Goal: Task Accomplishment & Management: Complete application form

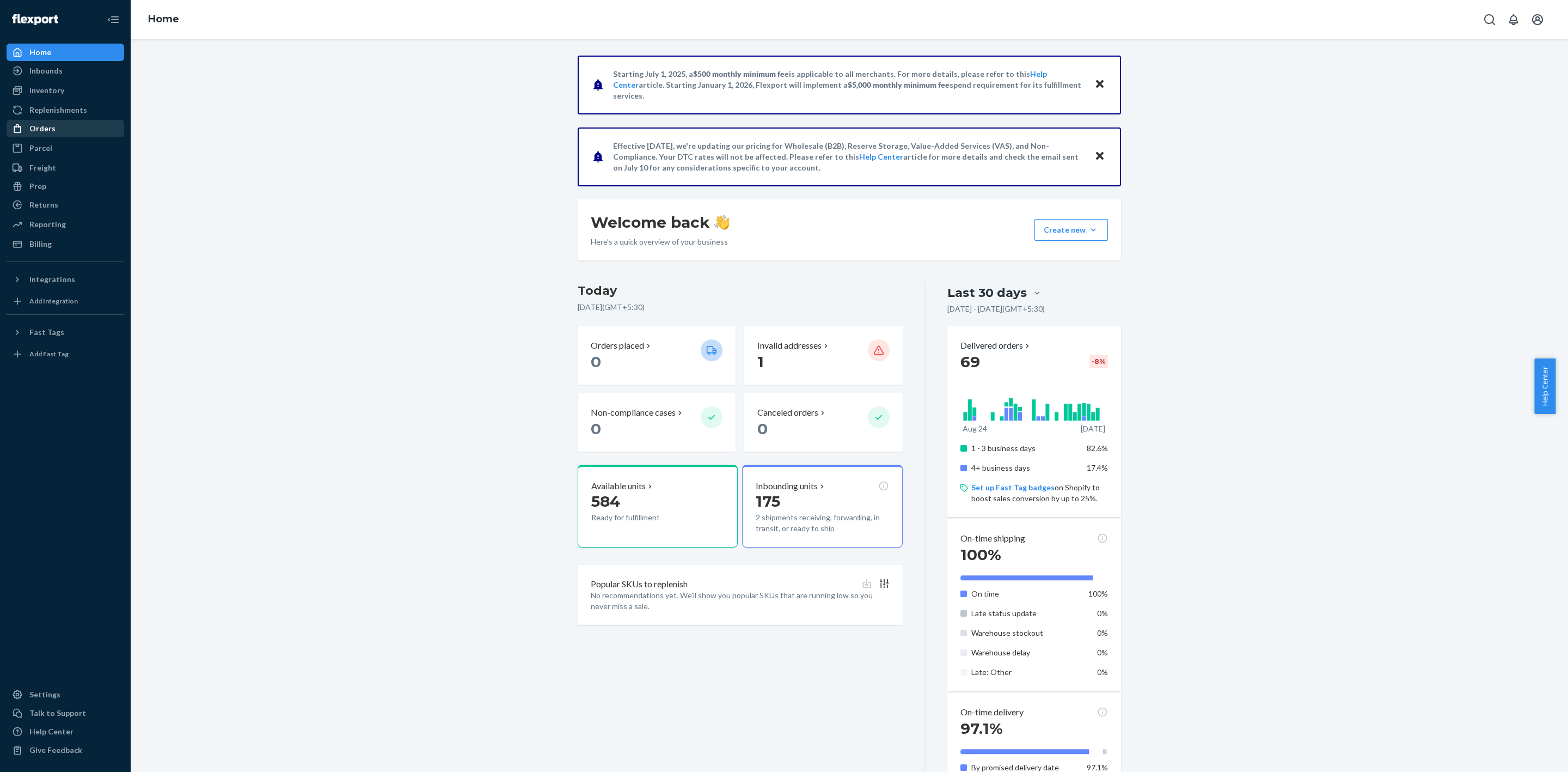
click at [62, 126] on div "Orders" at bounding box center [65, 128] width 115 height 15
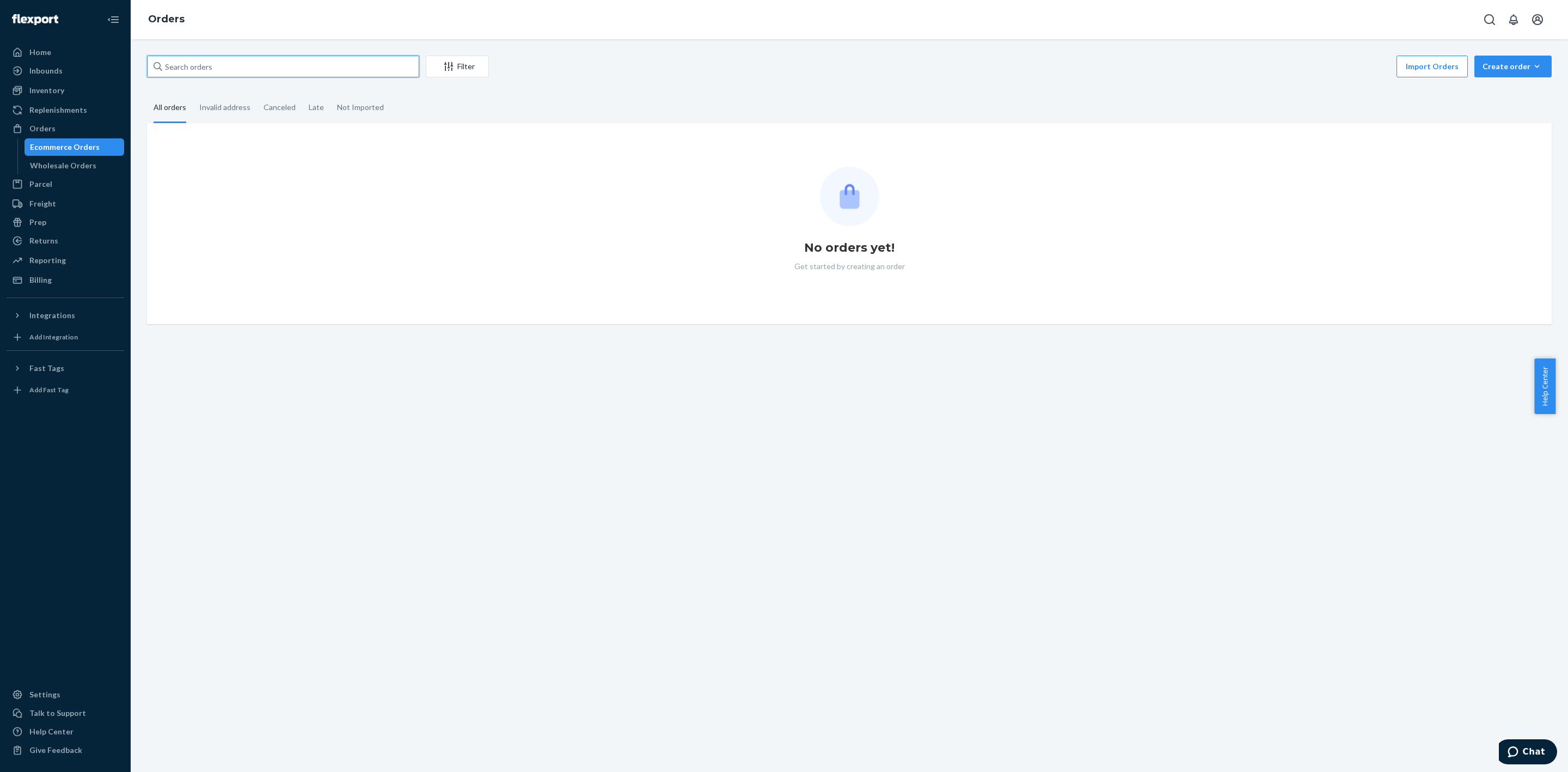
click at [247, 67] on input "text" at bounding box center [283, 66] width 272 height 22
paste input "vidstergirl"
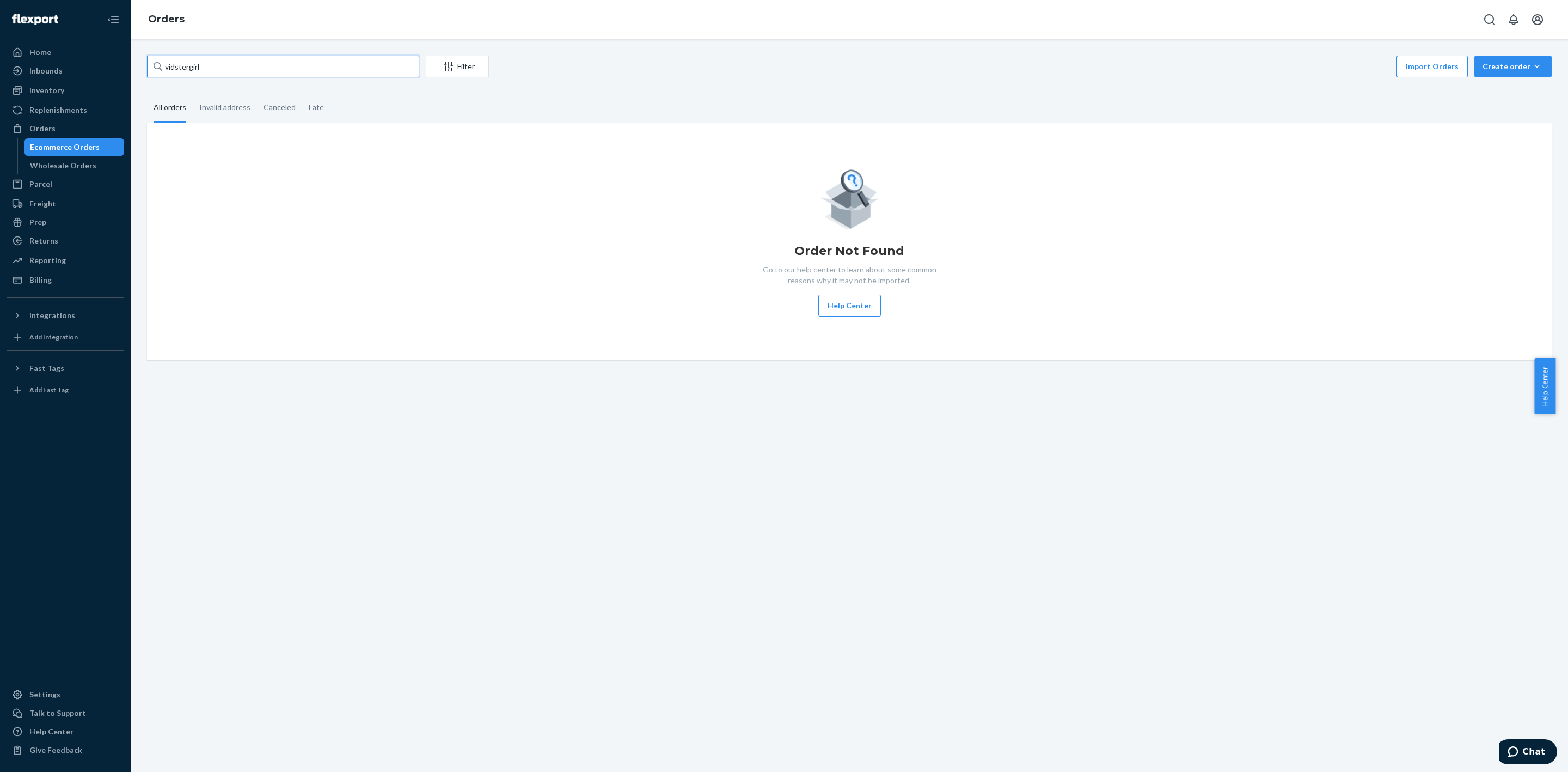
click at [288, 69] on input "vidstergirl" at bounding box center [283, 66] width 272 height 22
paste input "[PERSON_NAME]"
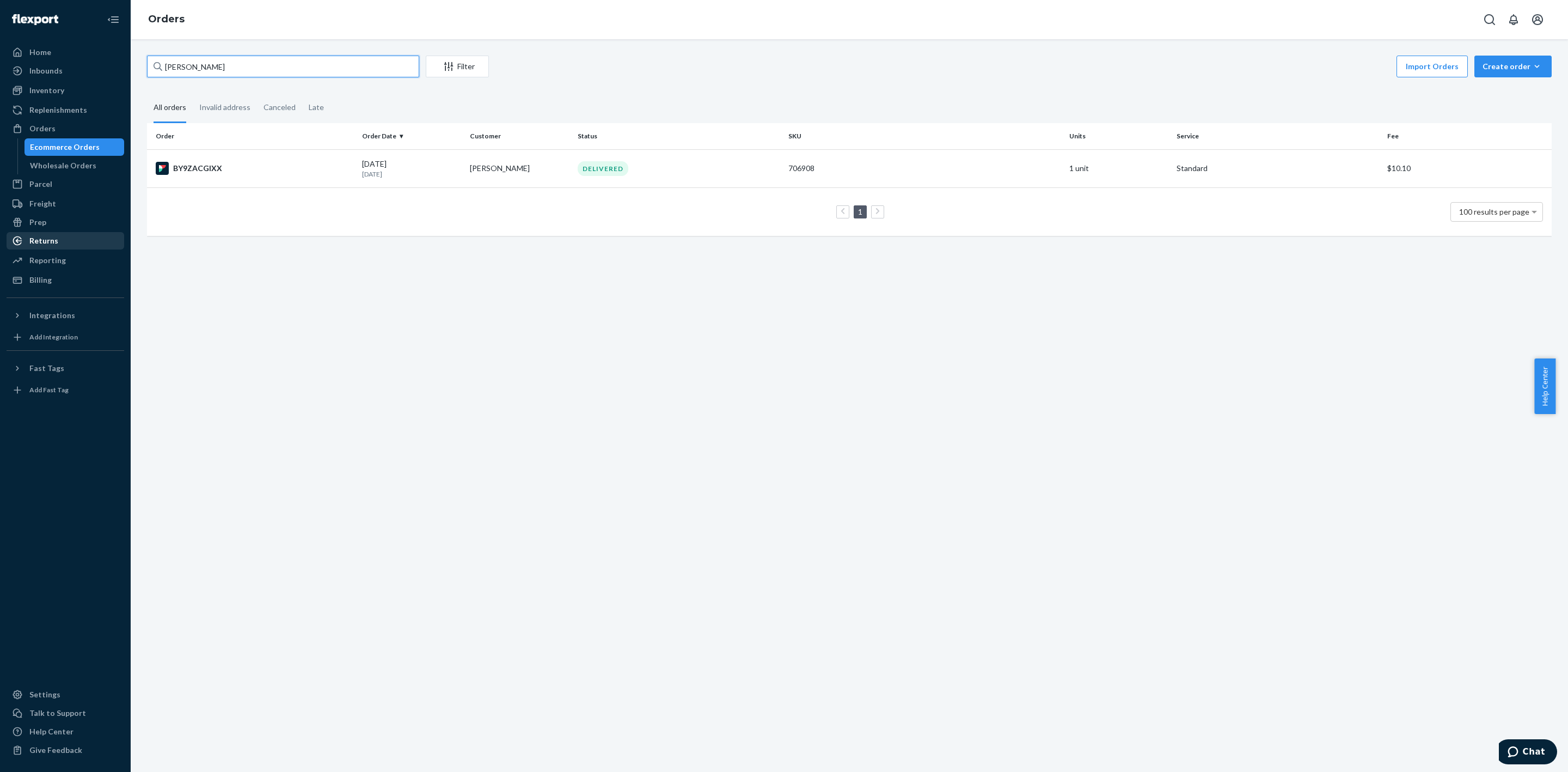
type input "[PERSON_NAME]"
click at [56, 238] on div "Returns" at bounding box center [44, 241] width 29 height 11
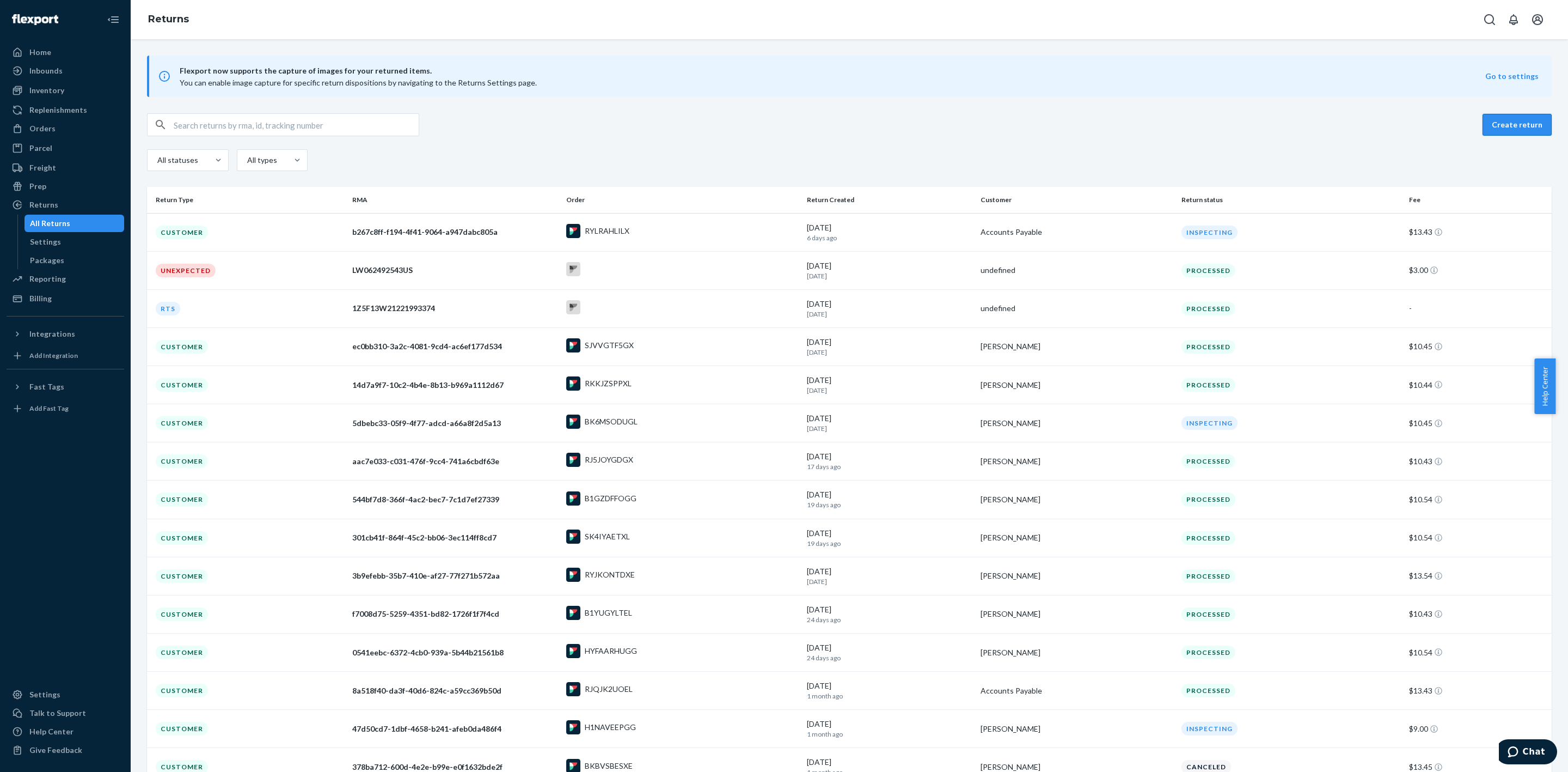
click at [1529, 121] on button "Create return" at bounding box center [1517, 125] width 69 height 22
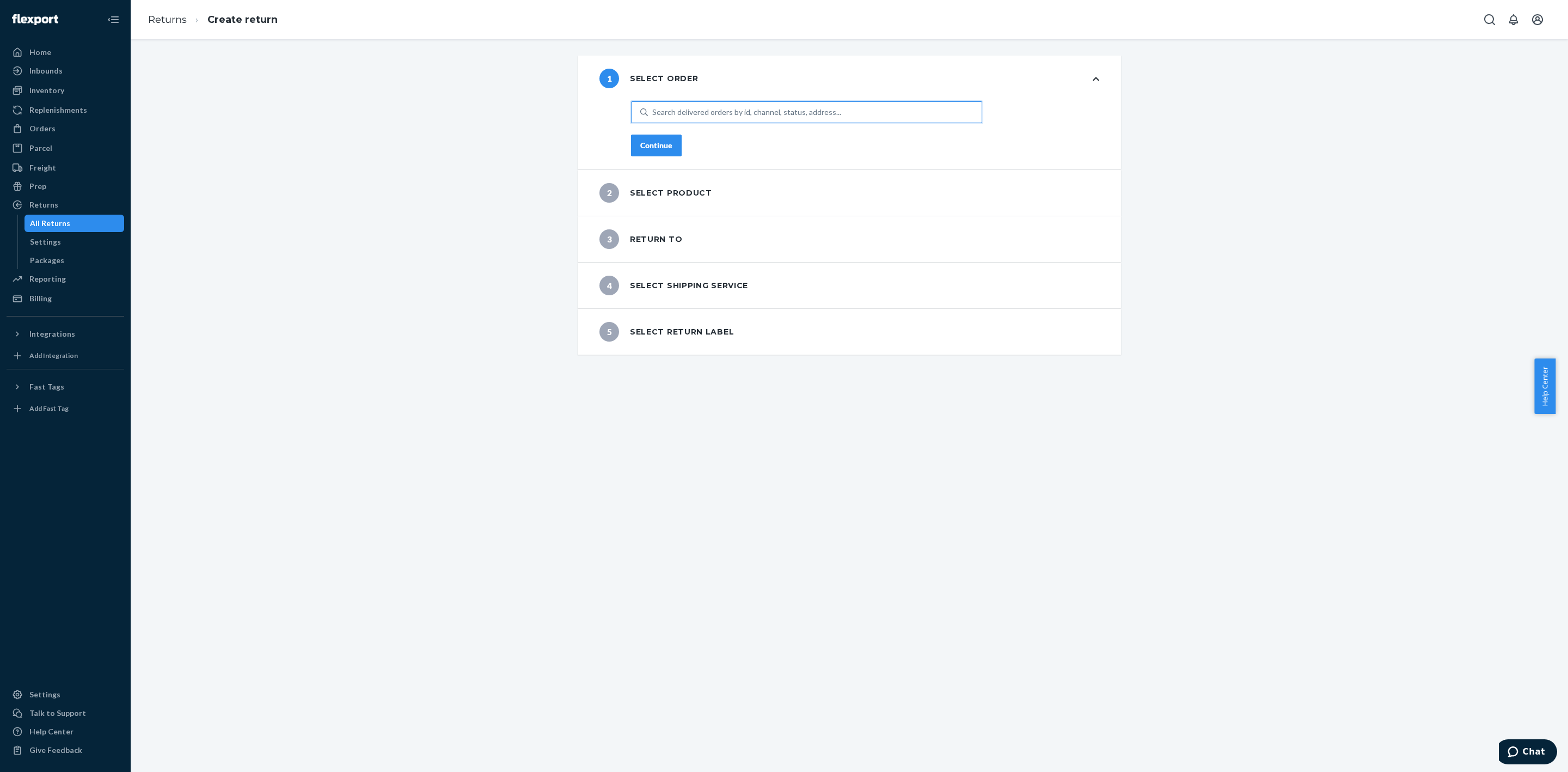
click at [692, 103] on div "Search delivered orders by id, channel, status, address..." at bounding box center [815, 112] width 334 height 20
click at [653, 107] on input "0 results available. Use Up and Down to choose options, press Enter to select t…" at bounding box center [652, 112] width 1 height 11
paste input "[PERSON_NAME]"
type input "[PERSON_NAME]"
click at [695, 146] on div "Flexport # BY9ZACGIXX Created [DATE] [PERSON_NAME] · 1 Unit · 706908" at bounding box center [807, 143] width 347 height 32
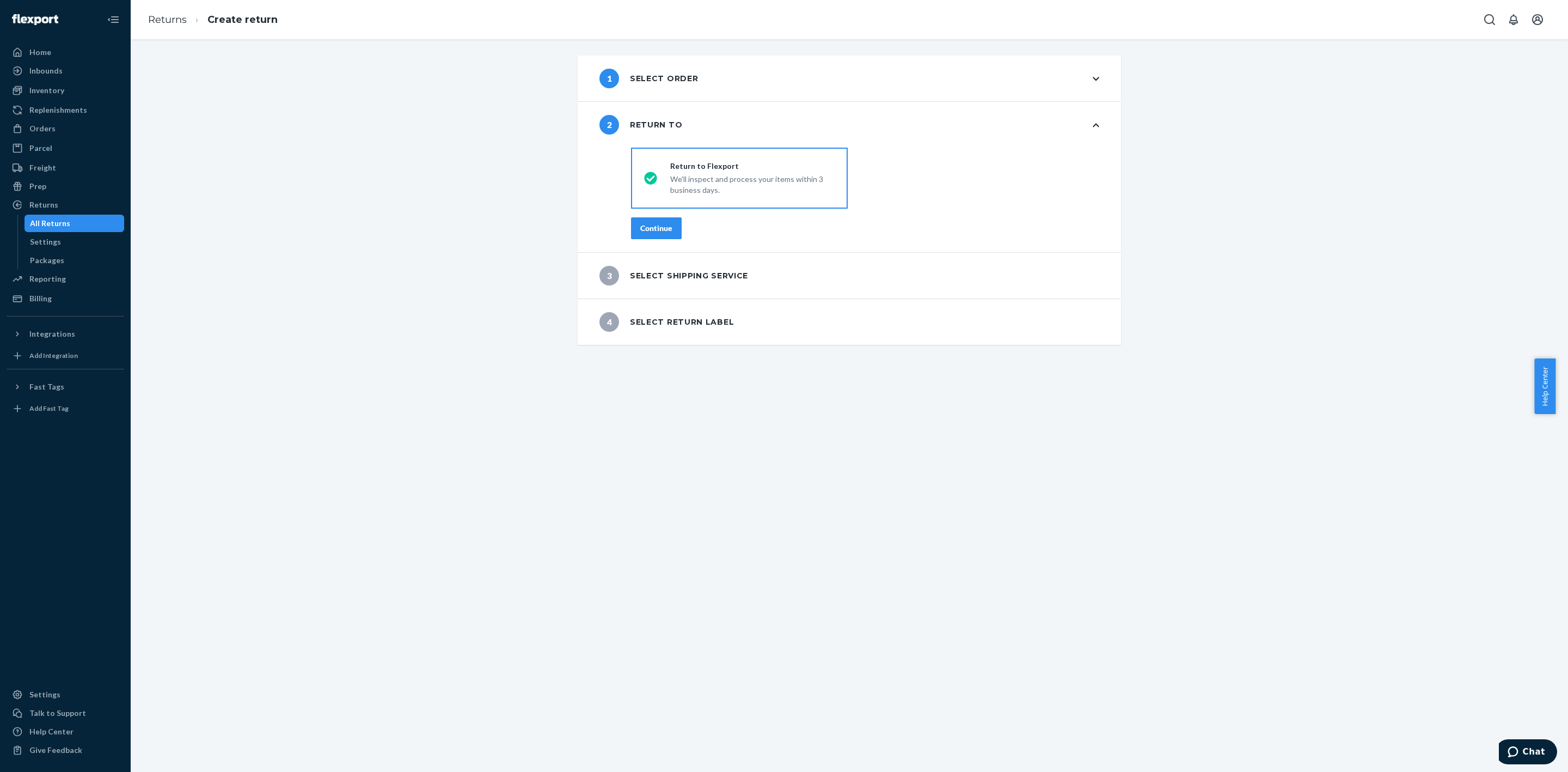
click at [652, 229] on div "Continue" at bounding box center [656, 228] width 32 height 11
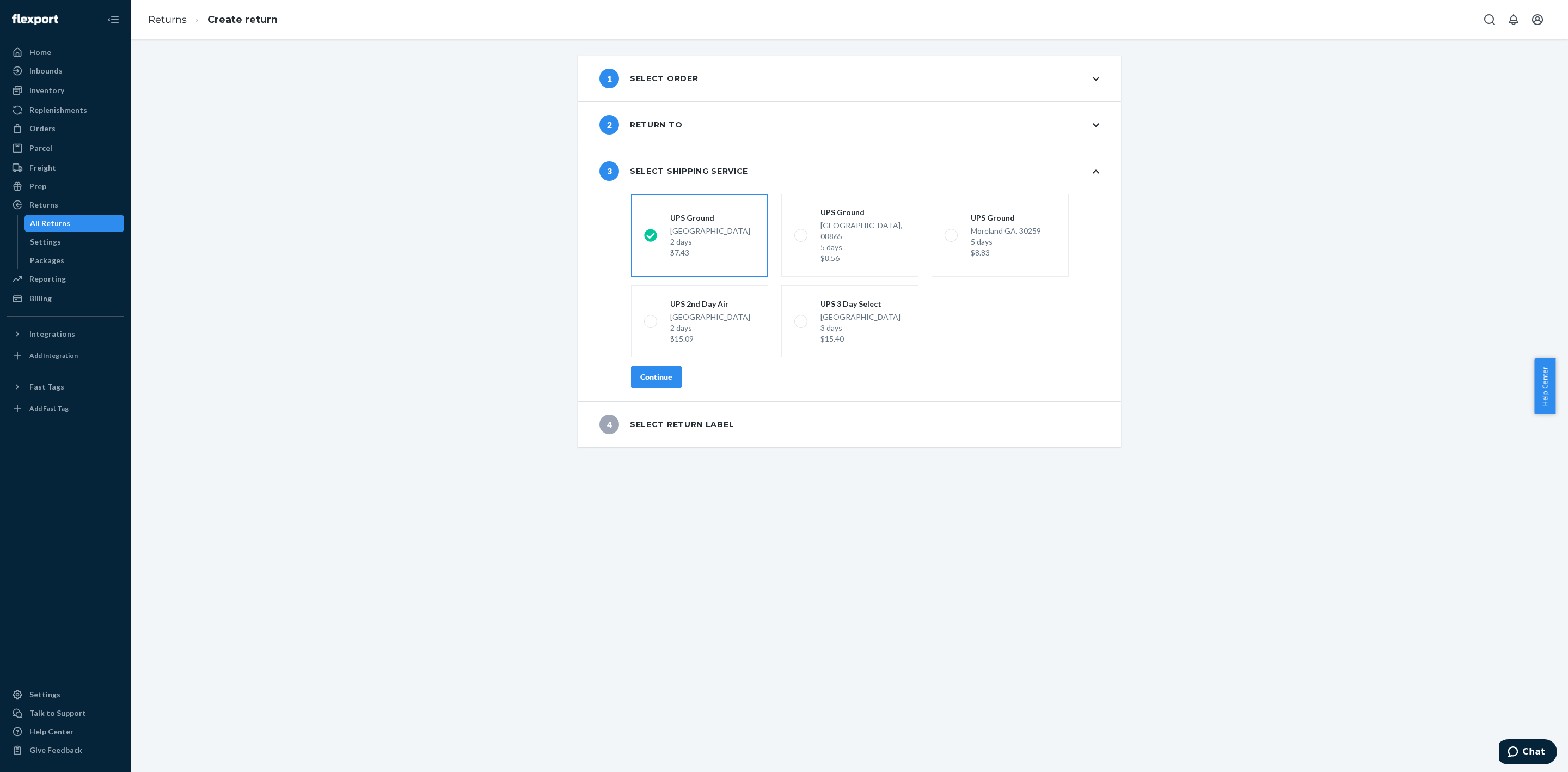
click at [652, 371] on div "Continue" at bounding box center [656, 377] width 32 height 11
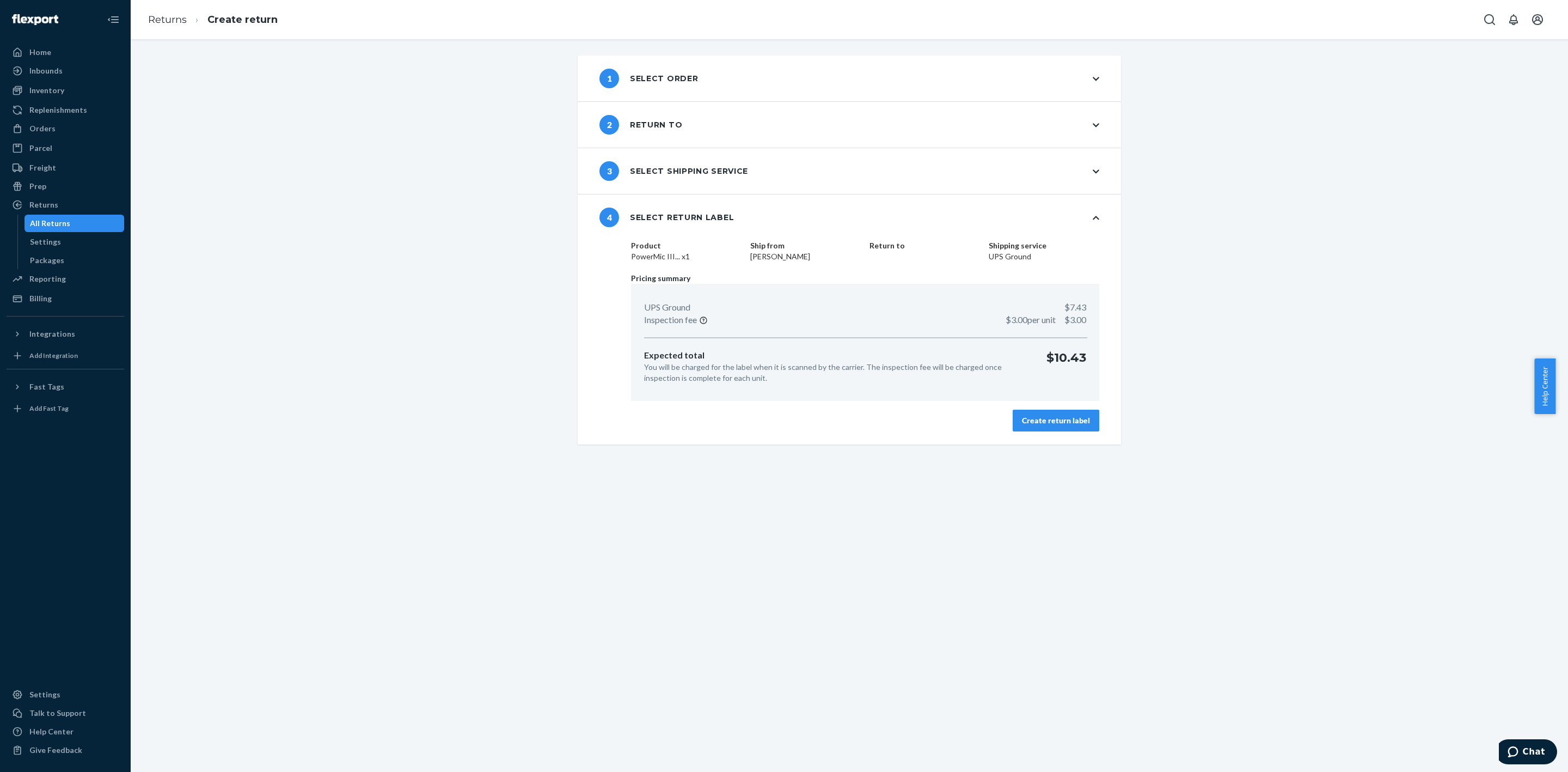
click at [1047, 419] on div "Create return label" at bounding box center [1056, 420] width 68 height 11
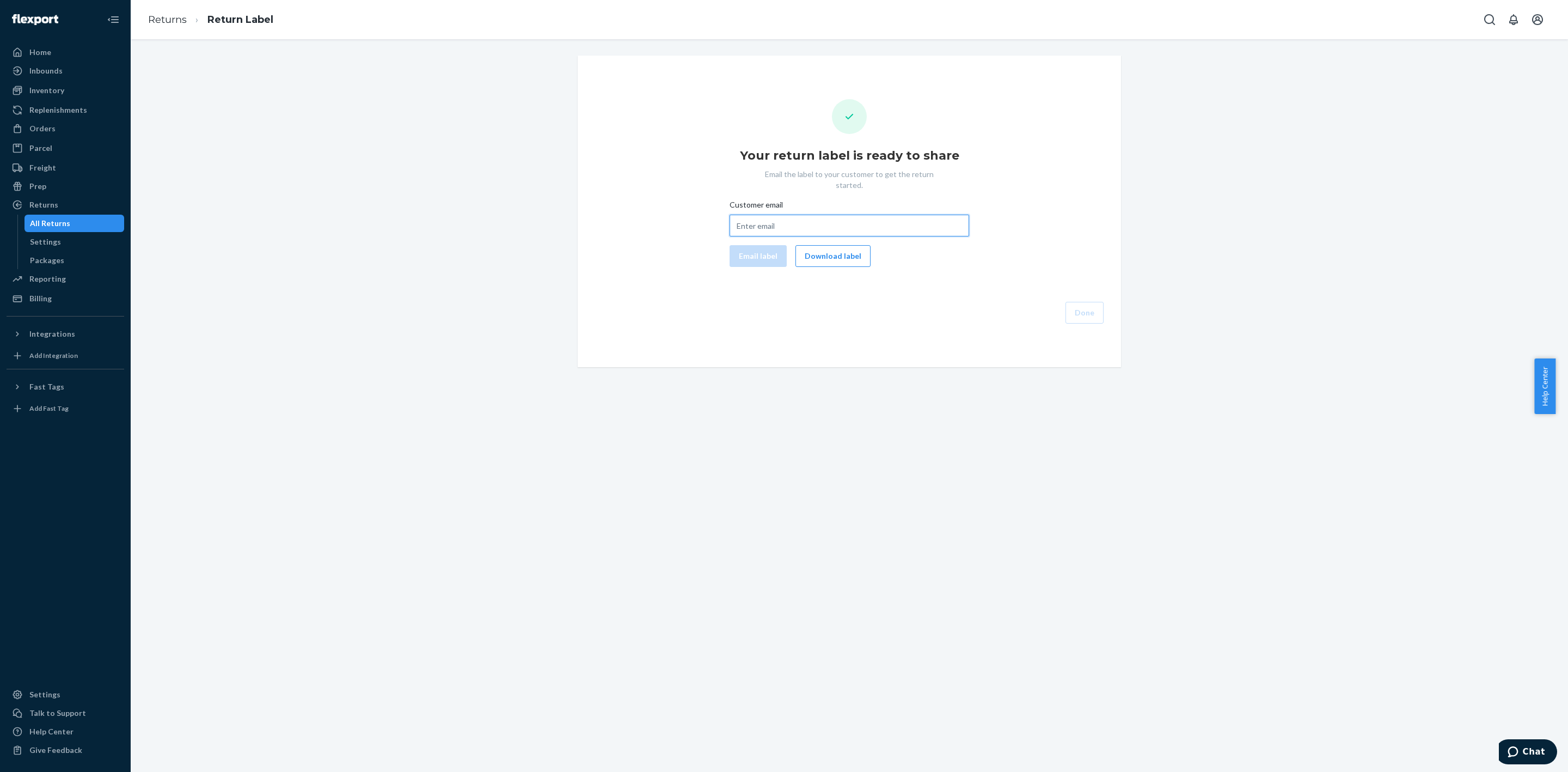
click at [836, 214] on input "Customer email" at bounding box center [849, 225] width 240 height 22
paste input "[EMAIL_ADDRESS][DOMAIN_NAME]"
type input "[EMAIL_ADDRESS][DOMAIN_NAME]"
click at [758, 245] on button "Email label" at bounding box center [758, 256] width 57 height 22
click at [68, 201] on div "Returns" at bounding box center [65, 205] width 115 height 15
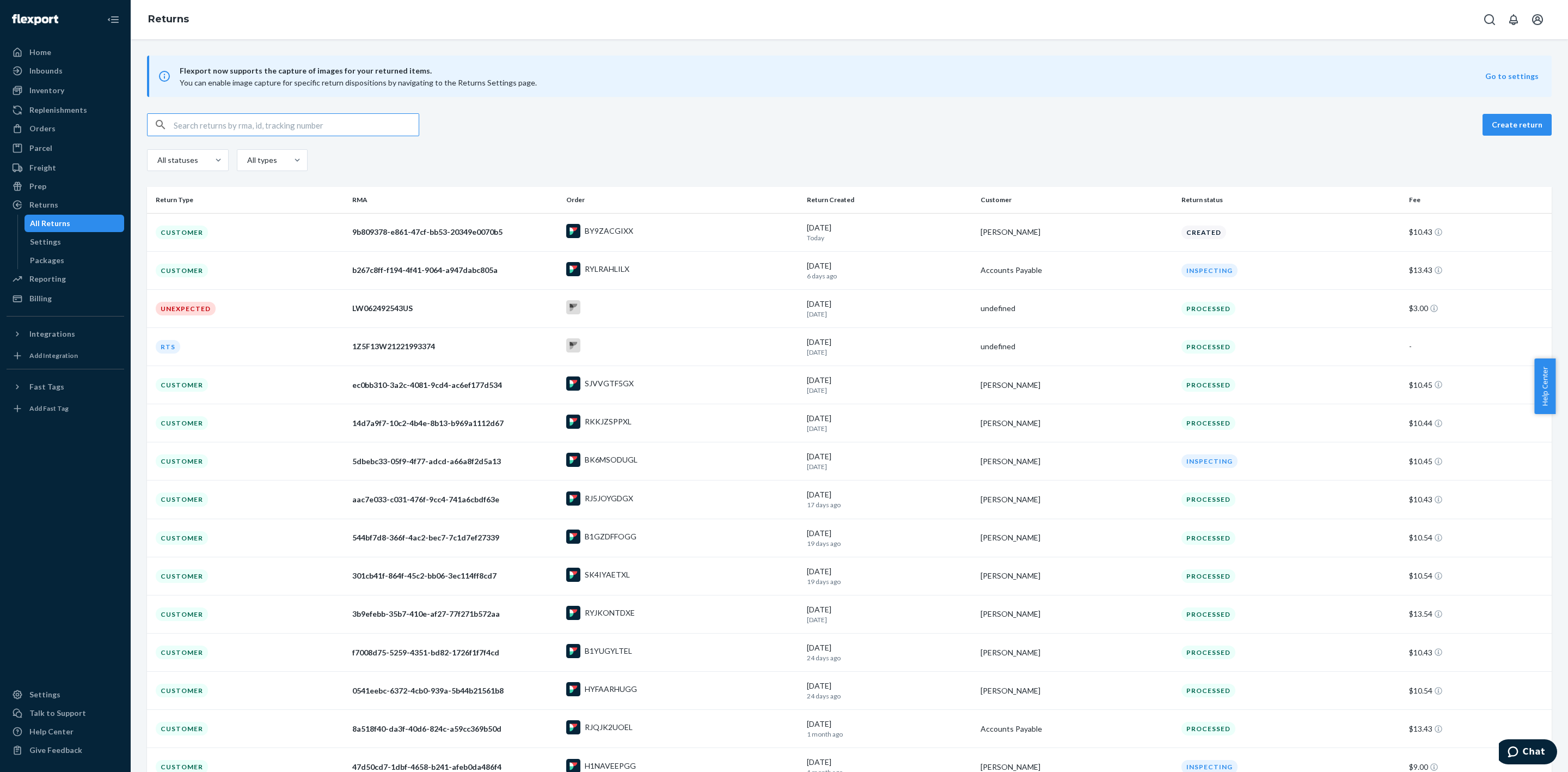
click at [229, 122] on input "text" at bounding box center [296, 125] width 245 height 22
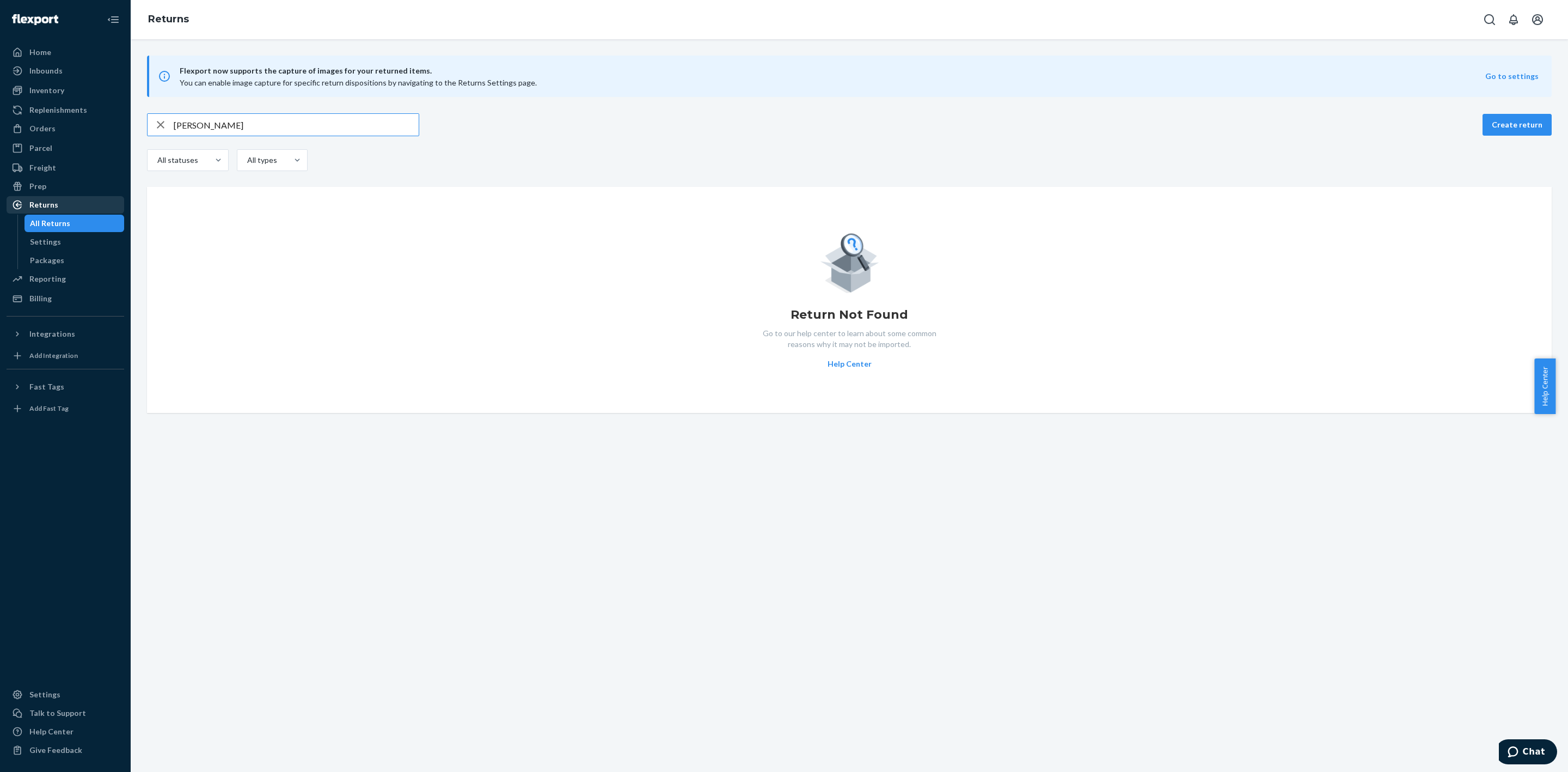
click at [63, 206] on div "Returns" at bounding box center [65, 205] width 115 height 15
click at [187, 126] on input "[PERSON_NAME]" at bounding box center [296, 125] width 245 height 22
click at [257, 120] on input "[PERSON_NAME]" at bounding box center [296, 125] width 245 height 22
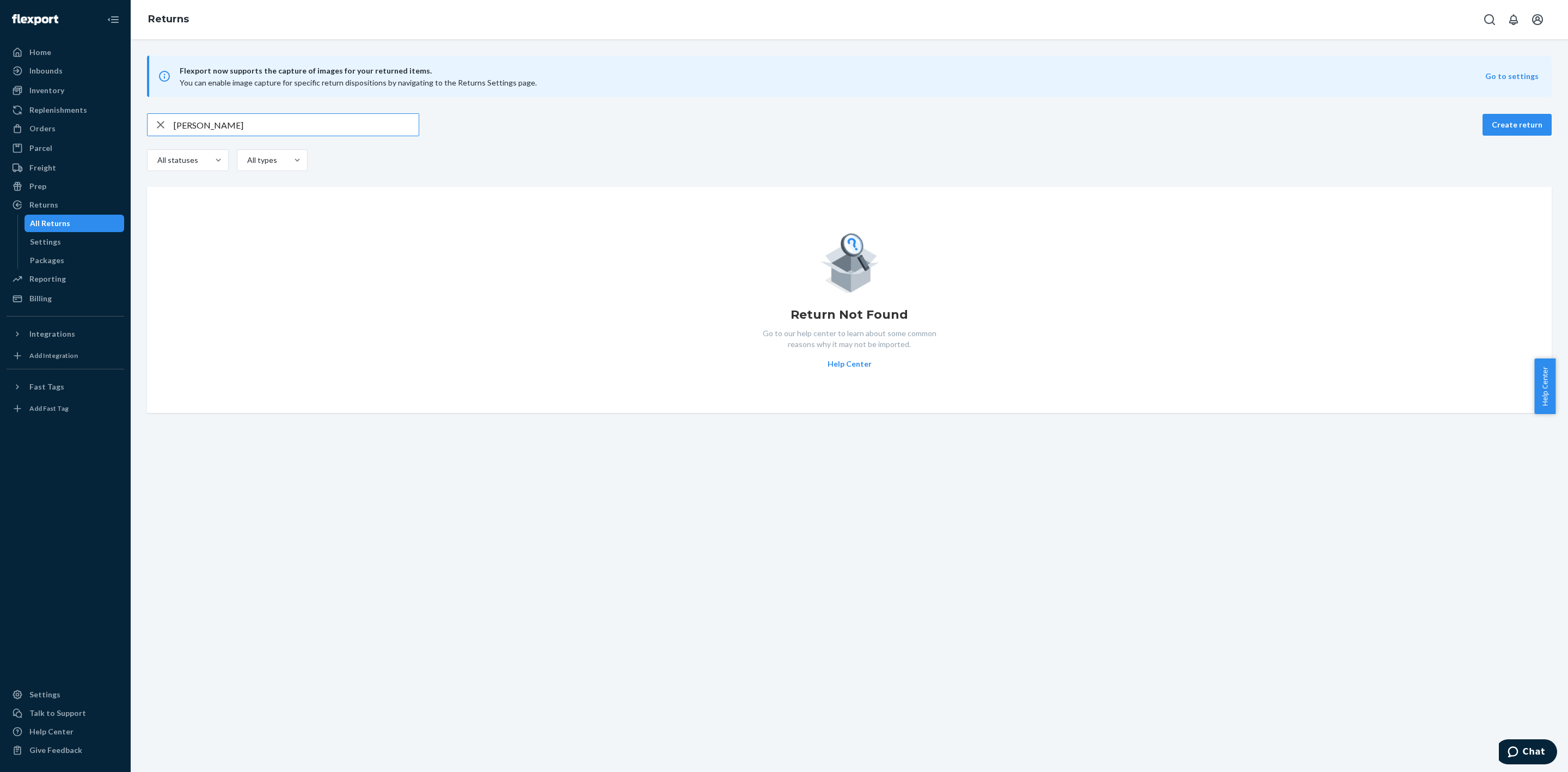
click at [257, 120] on input "[PERSON_NAME]" at bounding box center [296, 125] width 245 height 22
paste input ".[PERSON_NAME][EMAIL_ADDRESS][DOMAIN_NAME]"
type input "[PERSON_NAME][EMAIL_ADDRESS][PERSON_NAME][DOMAIN_NAME]"
click at [164, 123] on icon "button" at bounding box center [160, 125] width 13 height 22
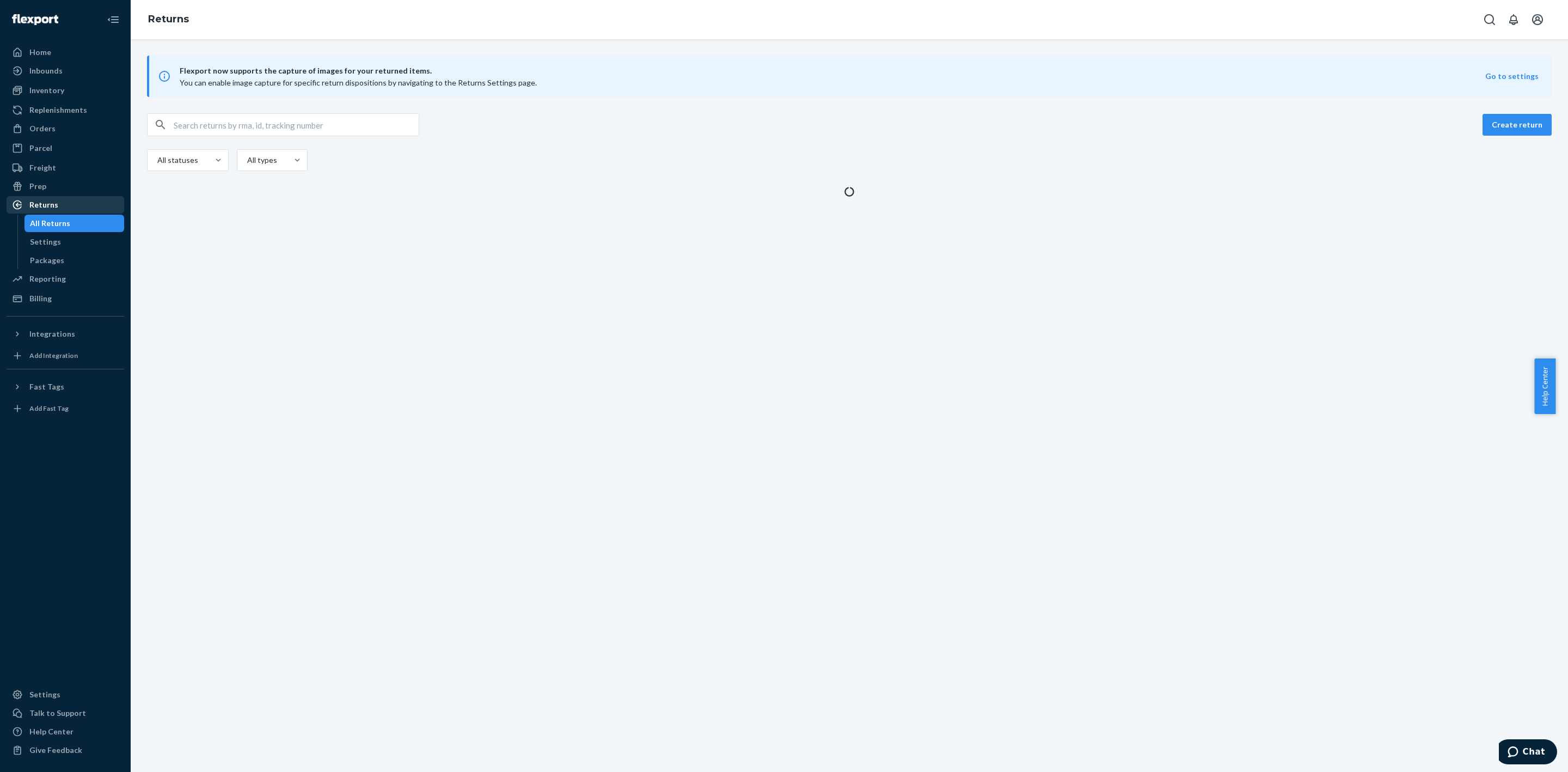
click at [72, 200] on div "Returns" at bounding box center [65, 205] width 115 height 15
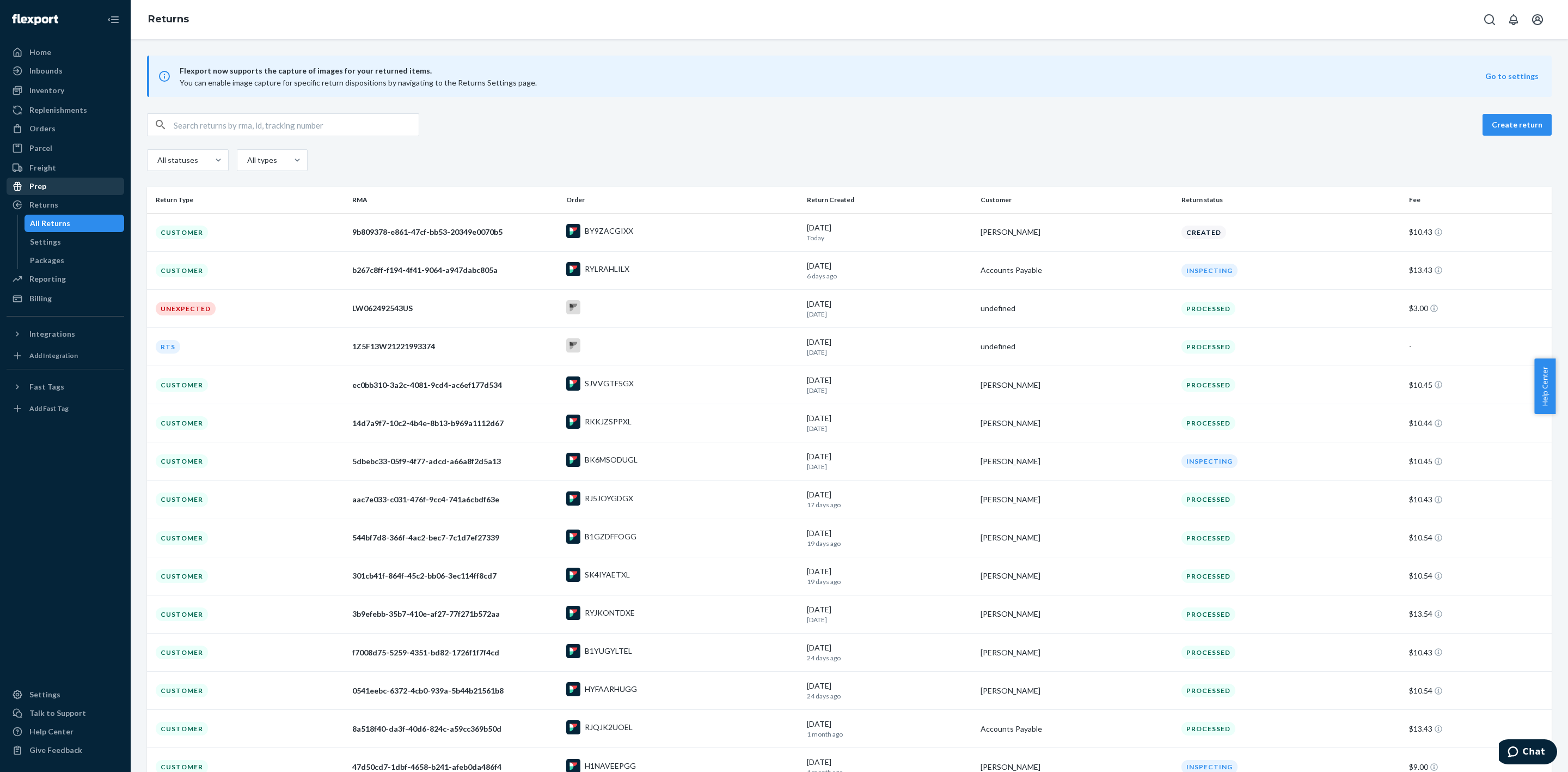
click at [74, 193] on div "Prep" at bounding box center [65, 186] width 115 height 15
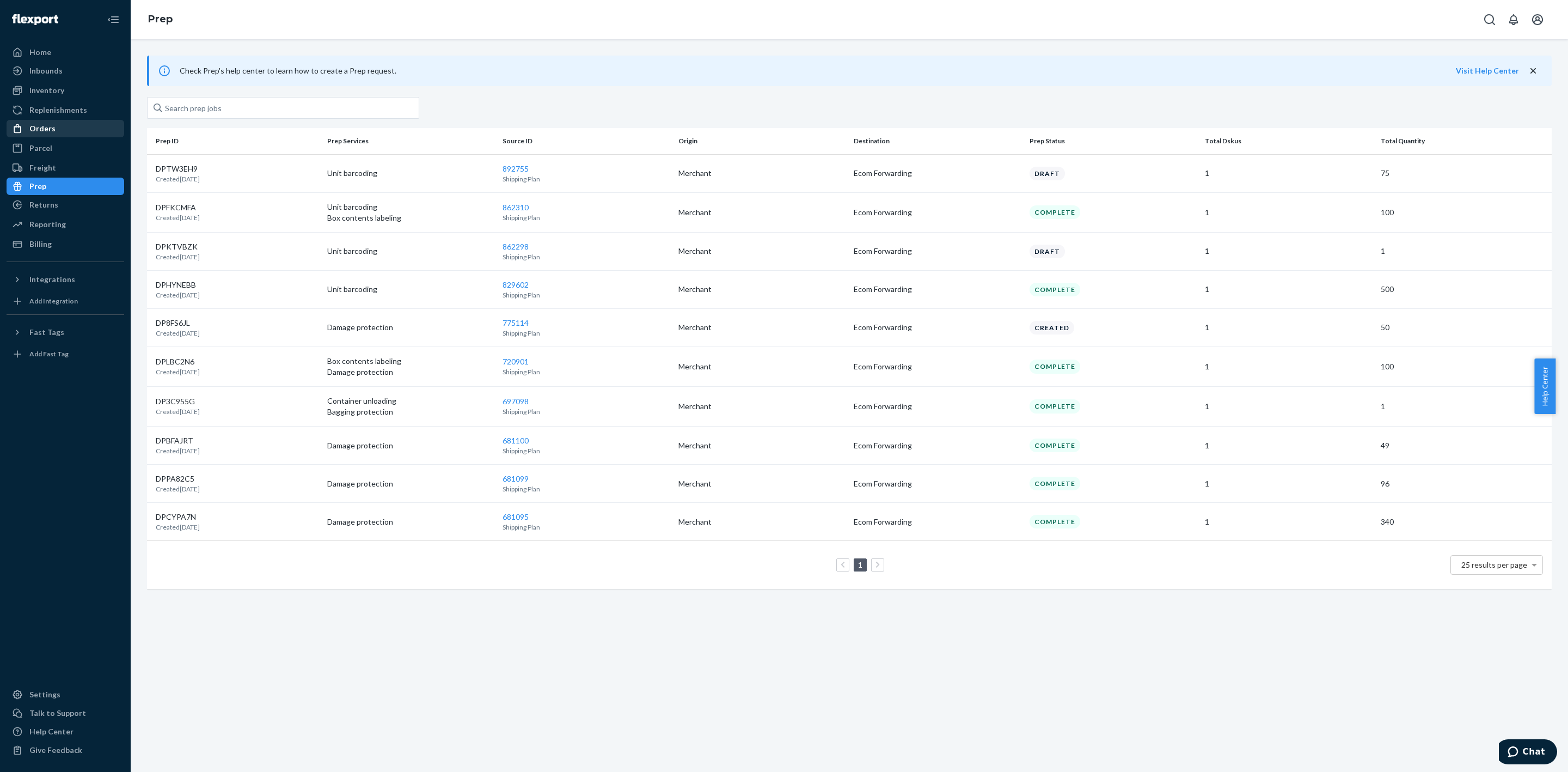
click at [40, 125] on div "Orders" at bounding box center [42, 128] width 26 height 11
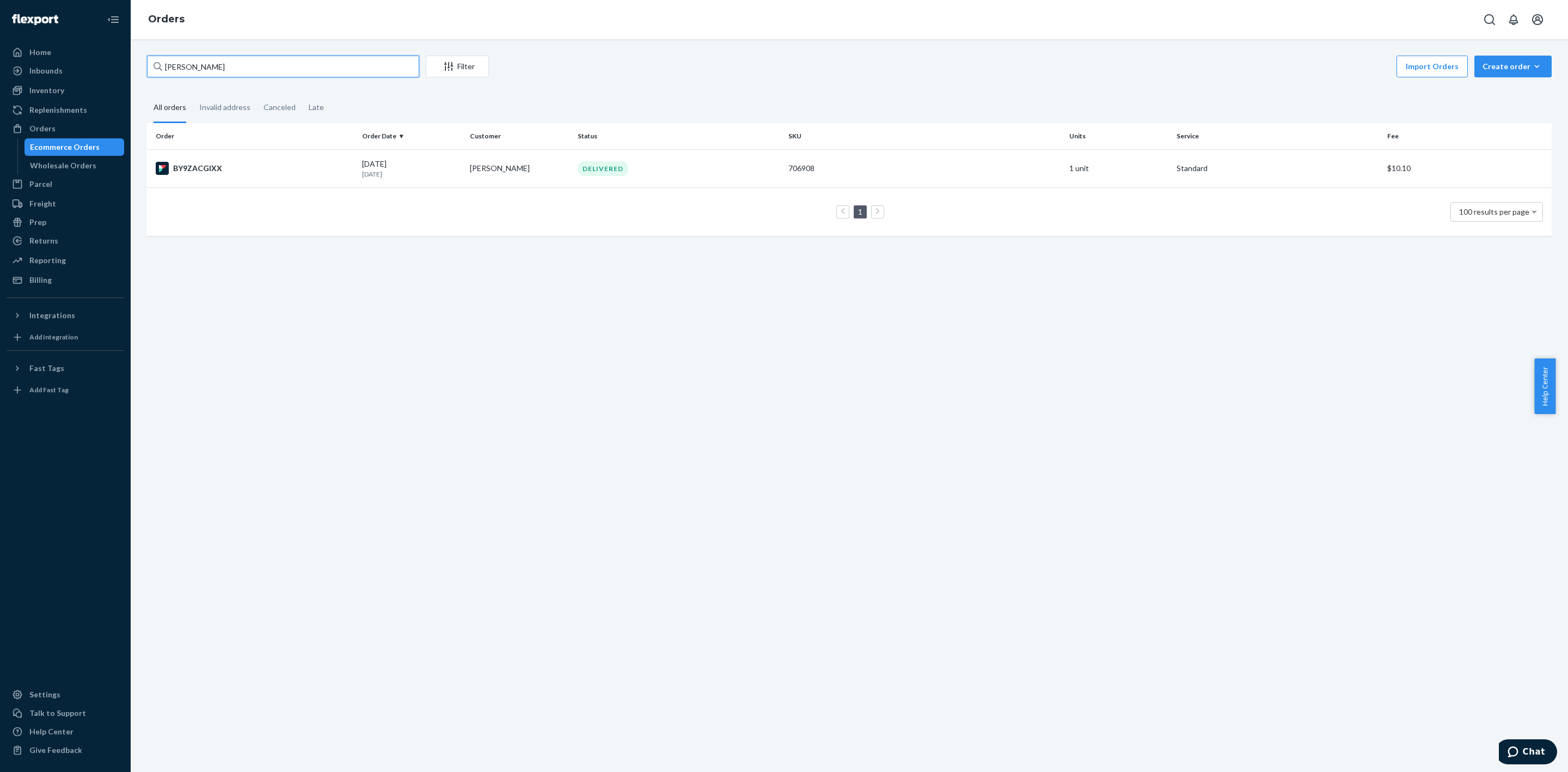
click at [217, 68] on input "[PERSON_NAME]" at bounding box center [283, 66] width 272 height 22
paste input "[PERSON_NAME]"
type input "[PERSON_NAME]"
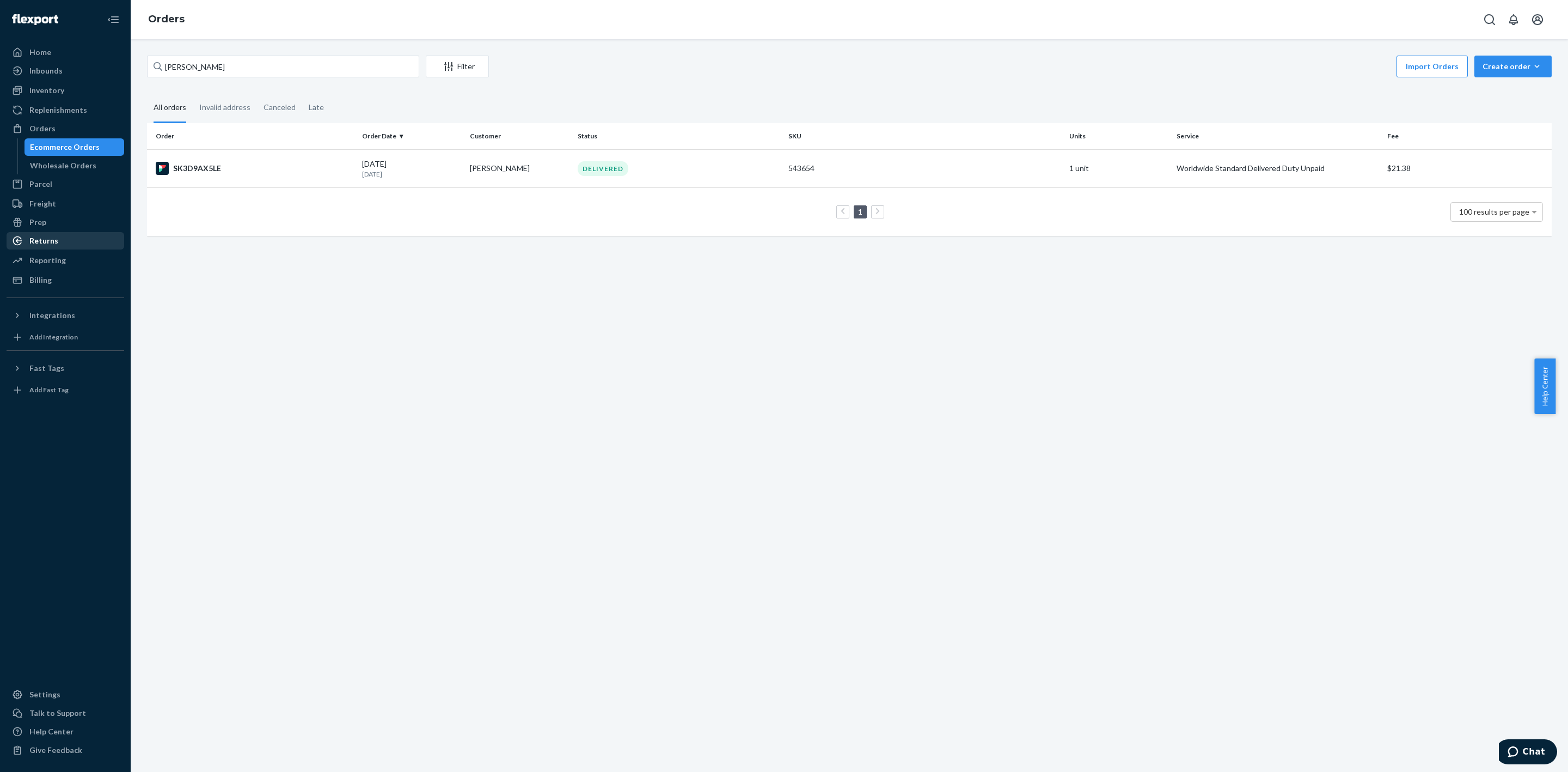
click at [78, 233] on div "Returns" at bounding box center [65, 241] width 115 height 15
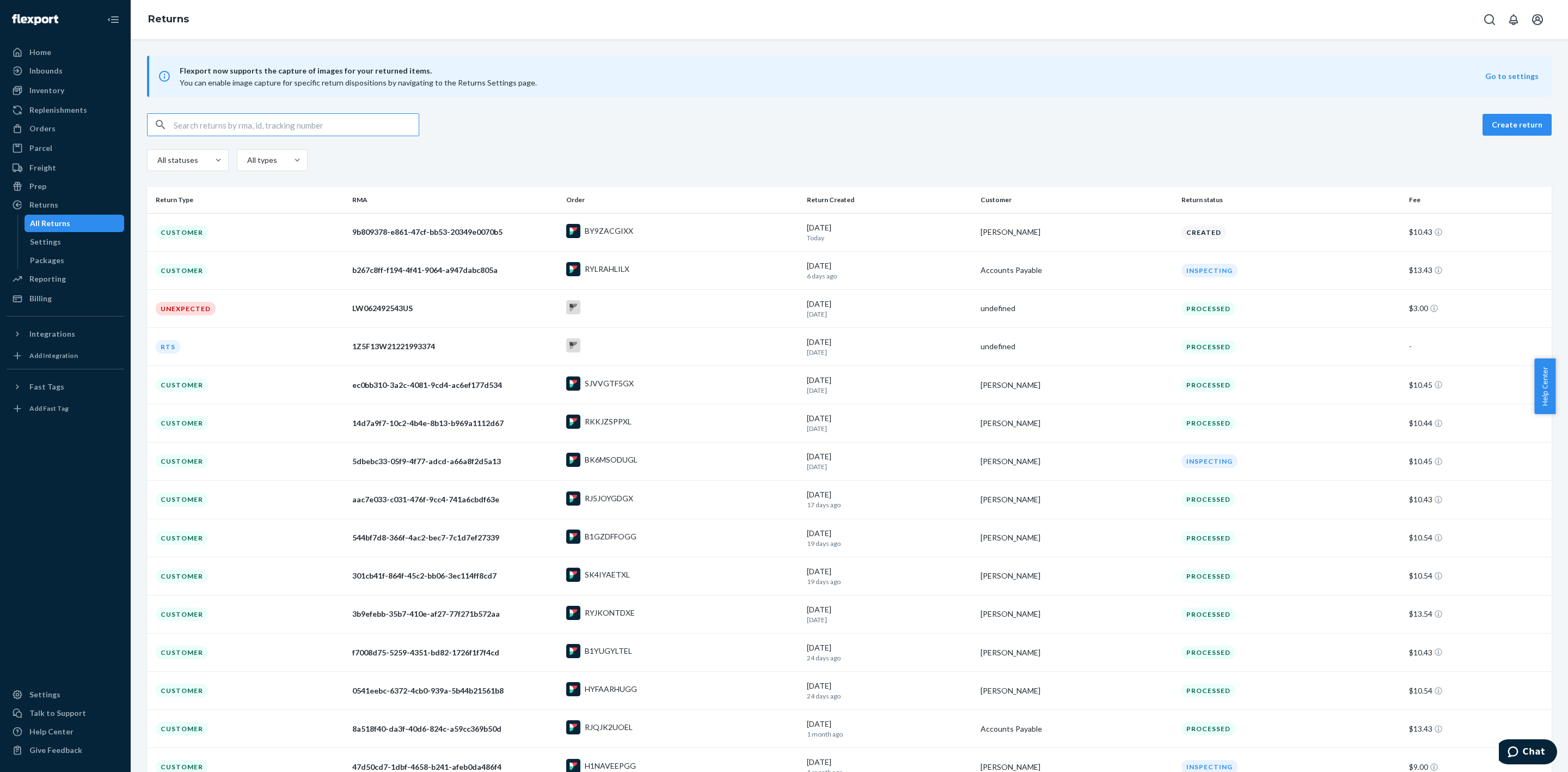
click at [214, 126] on input "text" at bounding box center [296, 125] width 245 height 22
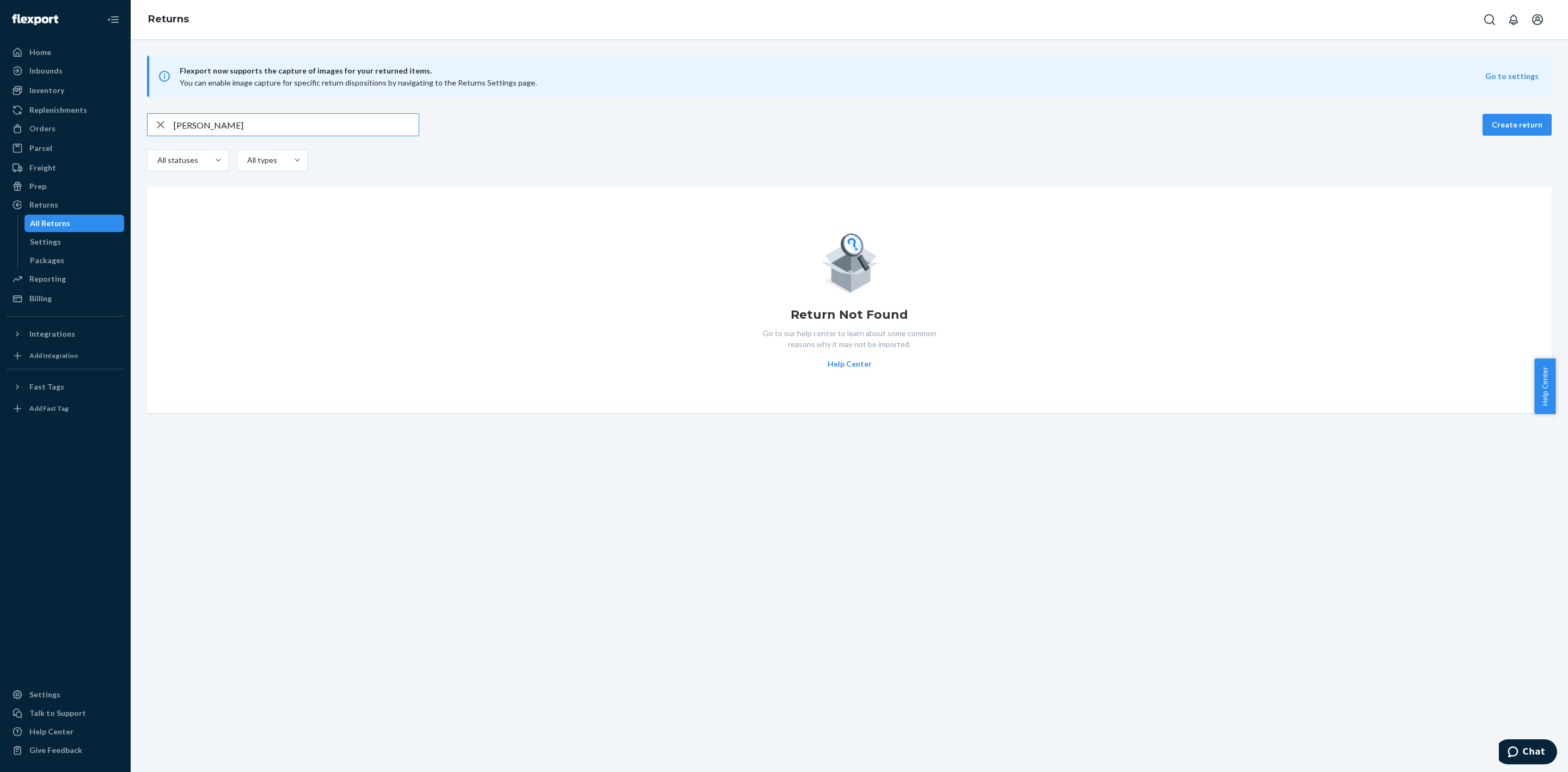
type input "[PERSON_NAME]"
click at [68, 125] on div "Orders" at bounding box center [65, 128] width 115 height 15
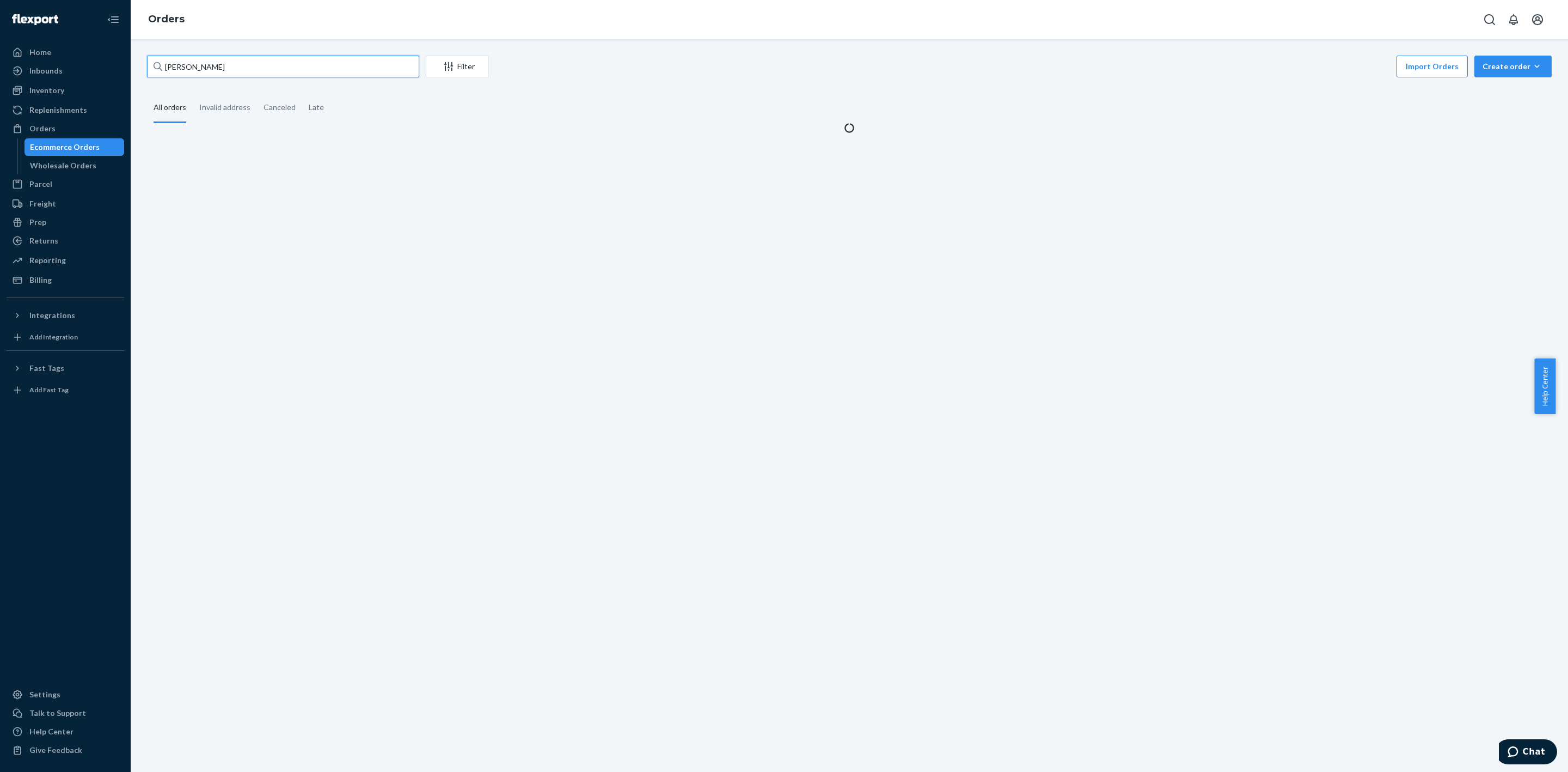
click at [221, 66] on input "[PERSON_NAME]" at bounding box center [283, 66] width 272 height 22
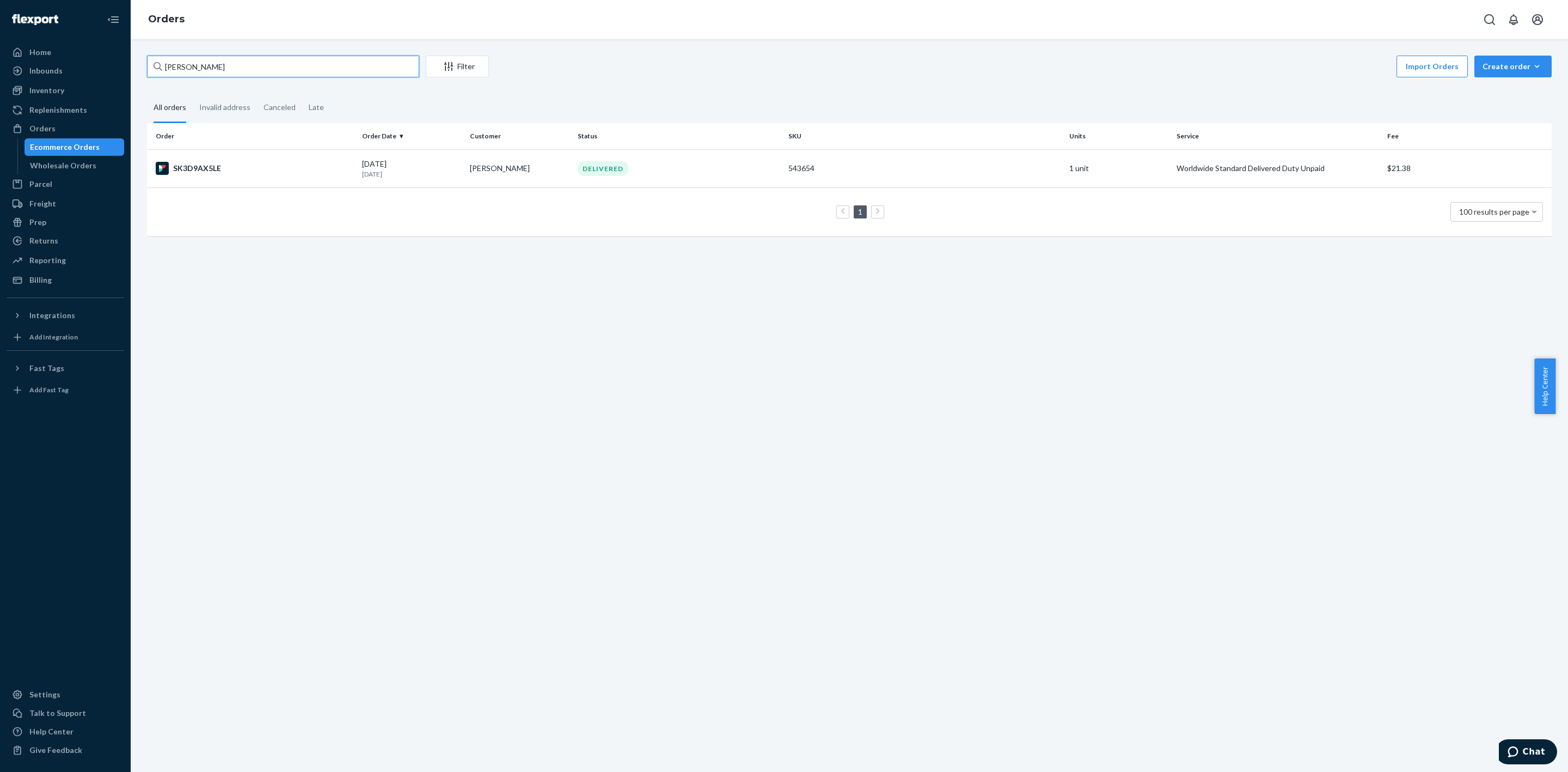
click at [221, 66] on input "[PERSON_NAME]" at bounding box center [283, 66] width 272 height 22
paste input "[PERSON_NAME]"
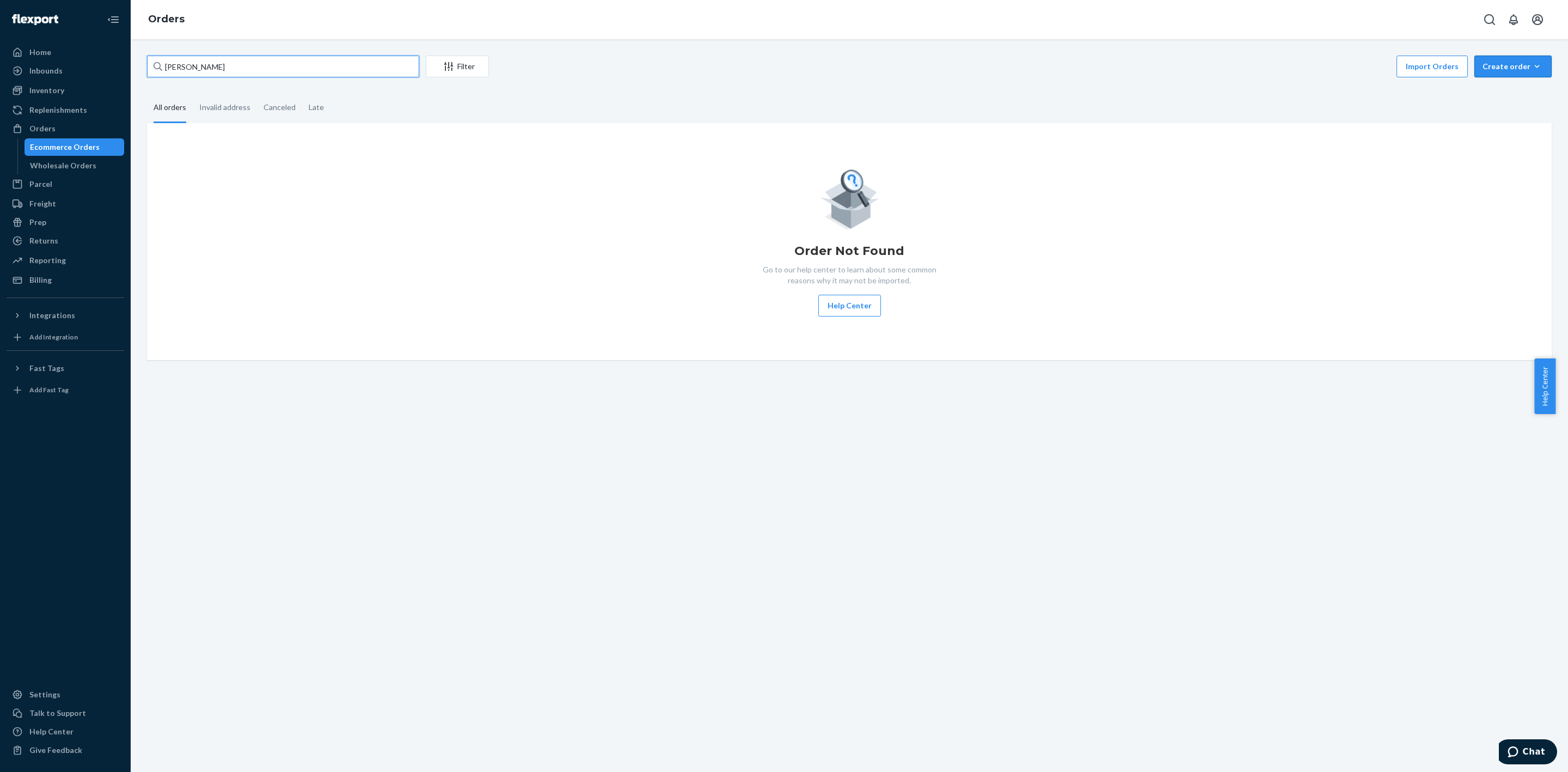
type input "[PERSON_NAME]"
click at [1490, 63] on div "Create order" at bounding box center [1513, 66] width 61 height 11
click at [1492, 89] on span "Ecommerce order" at bounding box center [1520, 93] width 68 height 8
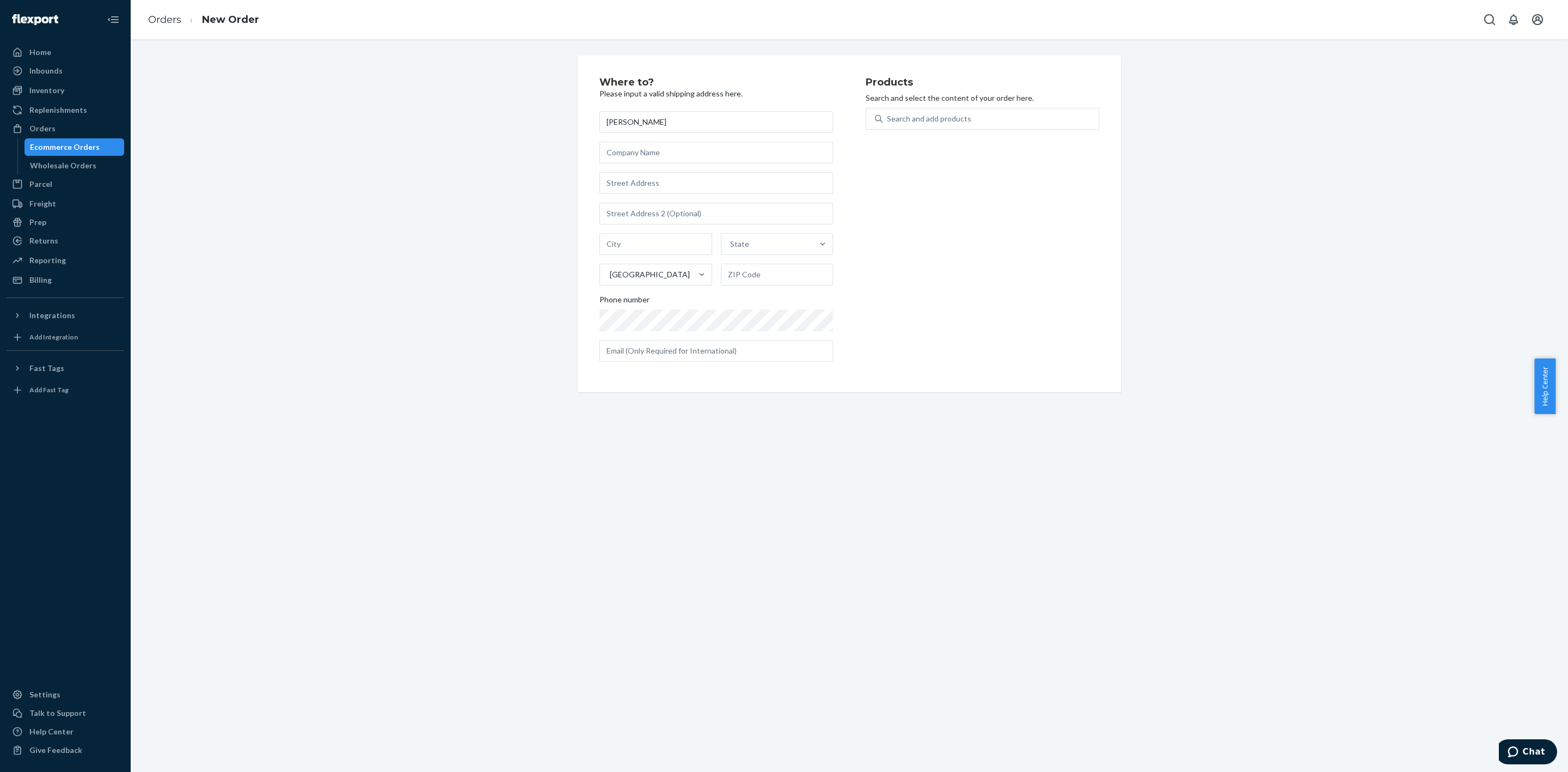
type input "[PERSON_NAME]"
click at [647, 171] on div "[PERSON_NAME] State [GEOGRAPHIC_DATA] Phone number" at bounding box center [716, 236] width 234 height 251
click at [650, 183] on input "text" at bounding box center [716, 183] width 234 height 22
paste input "[STREET_ADDRESS] CA 18193457277 [EMAIL_ADDRESS][DOMAIN_NAME]"
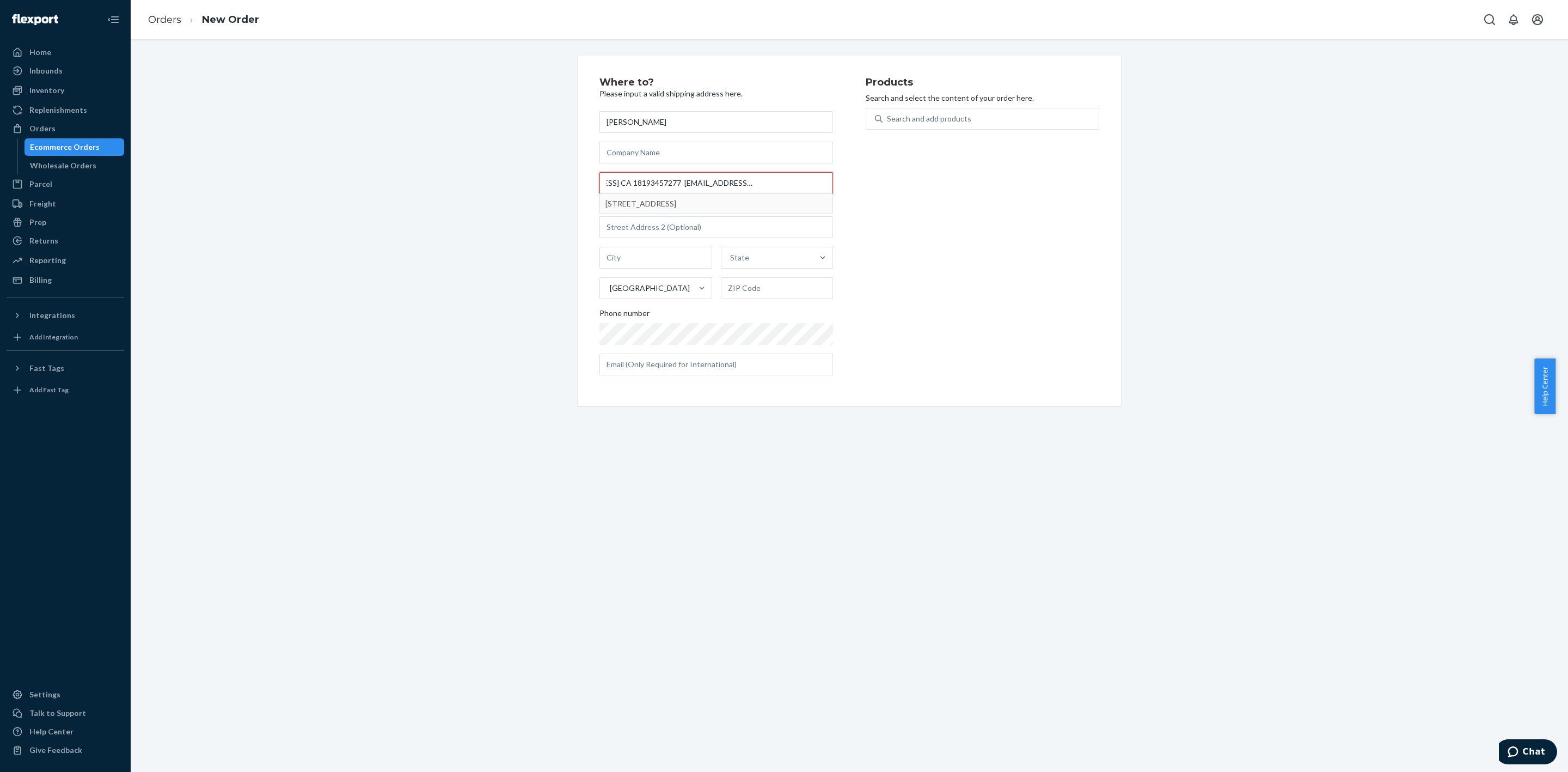
type input "[STREET_ADDRESS] CA 18193457277 [EMAIL_ADDRESS][DOMAIN_NAME]"
type input "Rock Forest–[GEOGRAPHIC_DATA]–[GEOGRAPHIC_DATA] - [GEOGRAPHIC_DATA]"
type input "J1N 1R5"
type input "1555 Rue du Mûrier"
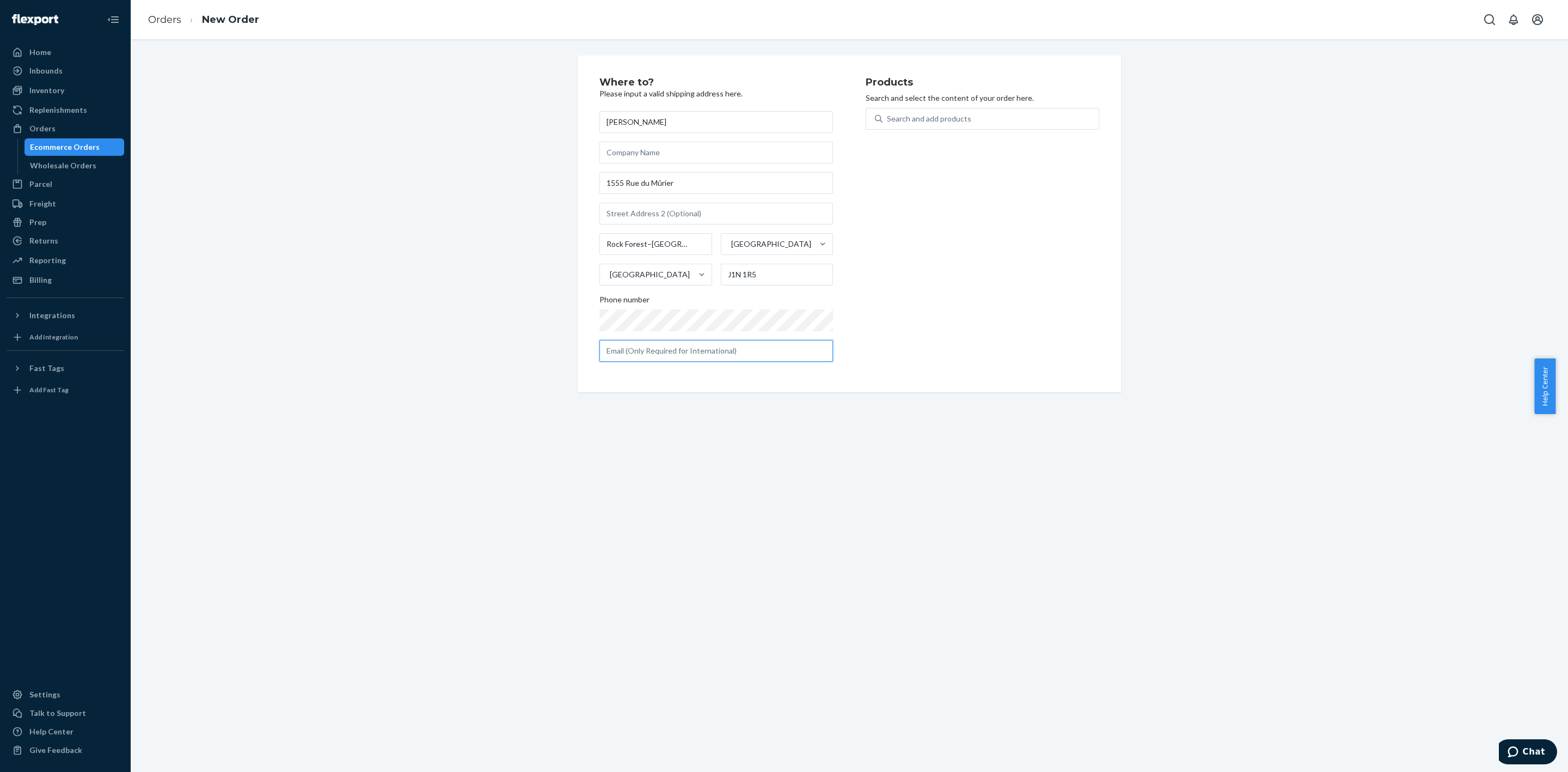
click at [745, 360] on input "text" at bounding box center [716, 351] width 234 height 22
paste input "[EMAIL_ADDRESS][DOMAIN_NAME]"
type input "[EMAIL_ADDRESS][DOMAIN_NAME]"
click at [907, 120] on div "Search and add products" at bounding box center [929, 118] width 84 height 11
click at [888, 120] on input "0 results available. Use Up and Down to choose options, press Enter to select t…" at bounding box center [887, 118] width 1 height 11
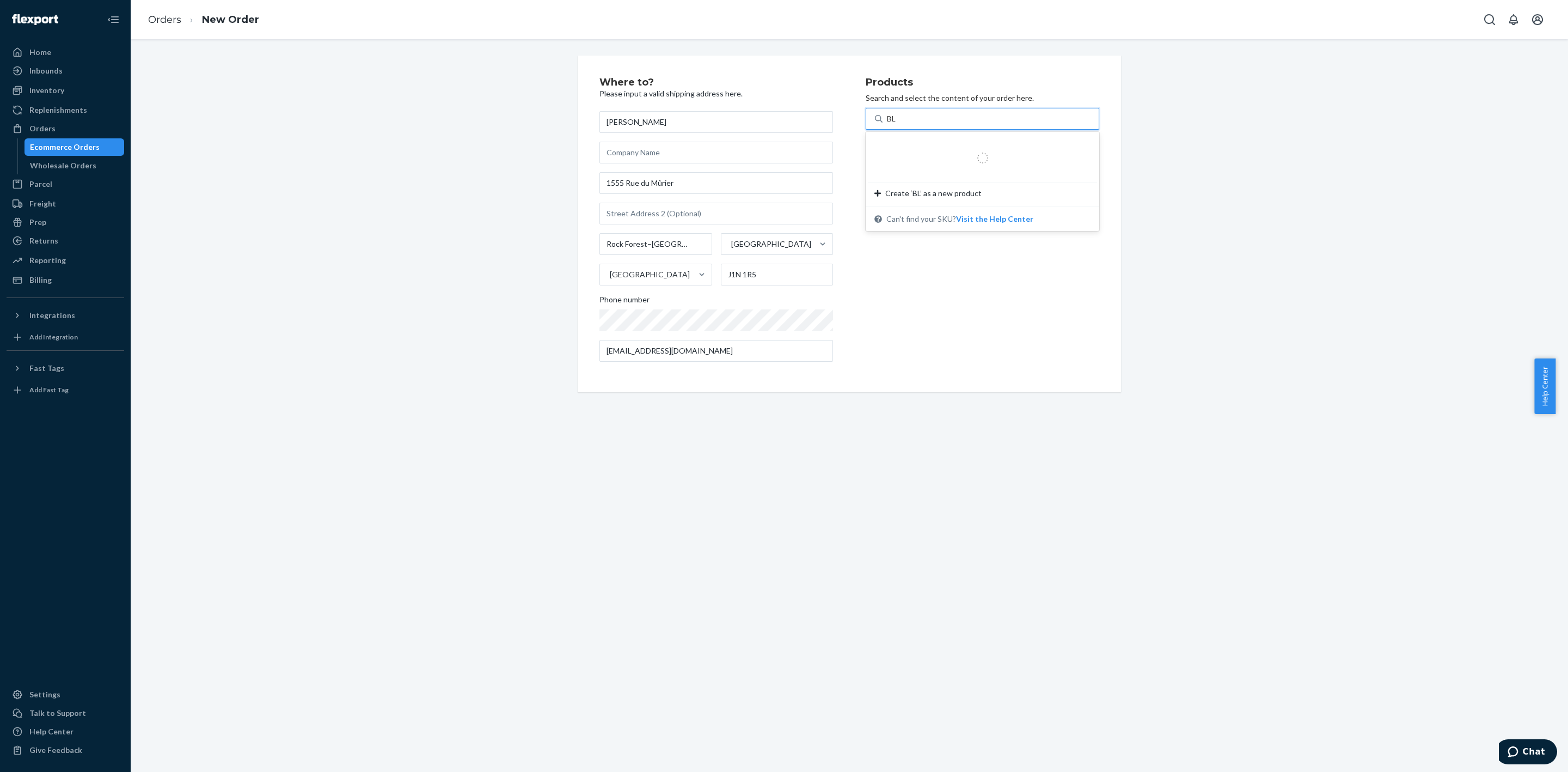
type input "BLU"
drag, startPoint x: 1004, startPoint y: 146, endPoint x: 987, endPoint y: 133, distance: 21.4
click at [1002, 146] on div "Dragon Bluetooth earpiece, with a built-in Bluetooth Qualcomm chip" at bounding box center [959, 150] width 170 height 22
click at [902, 125] on input "BLU" at bounding box center [894, 118] width 15 height 11
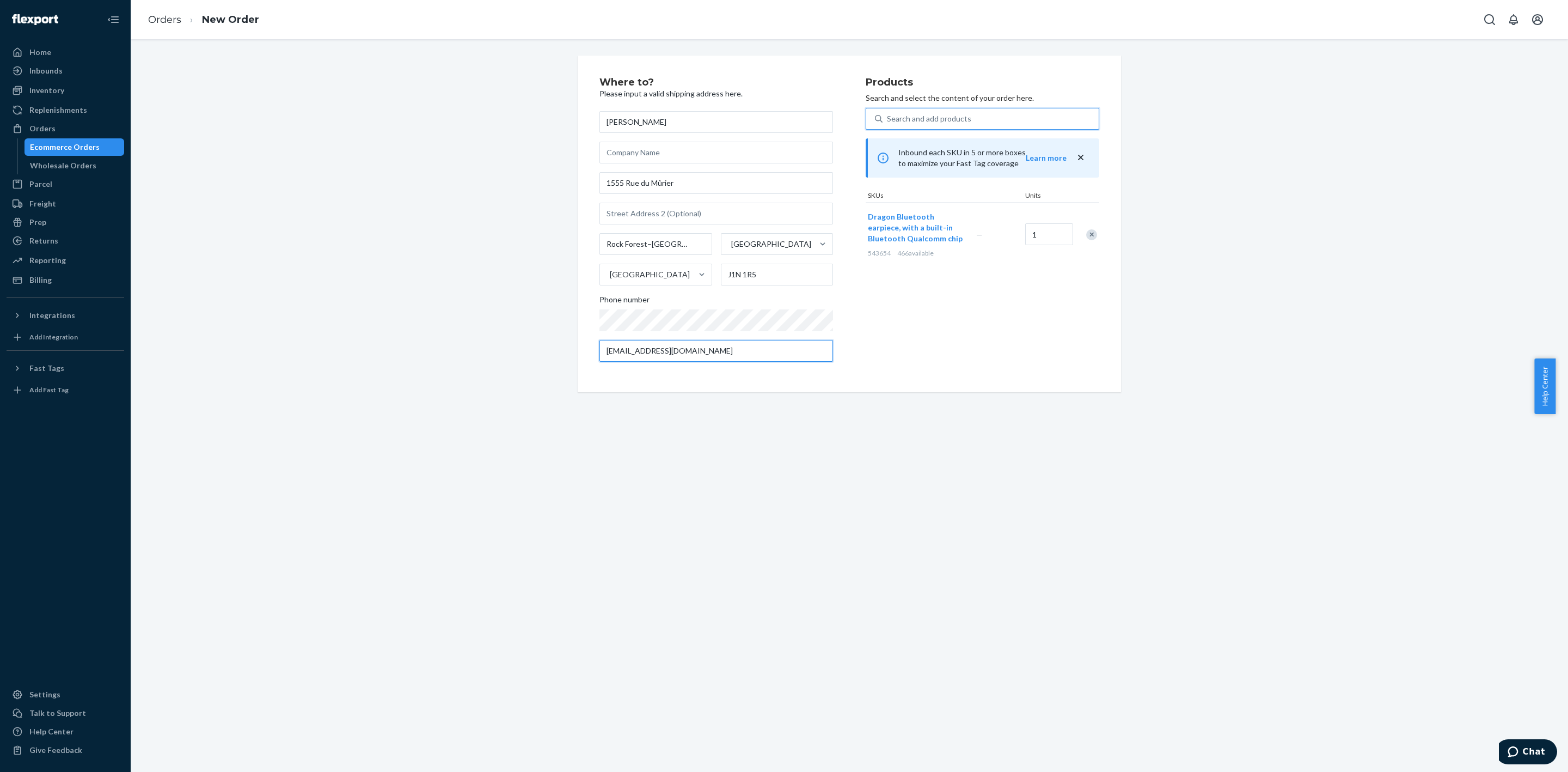
click at [729, 352] on input "[EMAIL_ADDRESS][DOMAIN_NAME]" at bounding box center [716, 351] width 234 height 22
click at [933, 321] on div "Products Search and select the content of your order here. Search and add produ…" at bounding box center [983, 224] width 234 height 293
click at [1076, 154] on icon "close" at bounding box center [1081, 157] width 11 height 11
click at [696, 353] on input "[EMAIL_ADDRESS][DOMAIN_NAME]" at bounding box center [716, 351] width 234 height 22
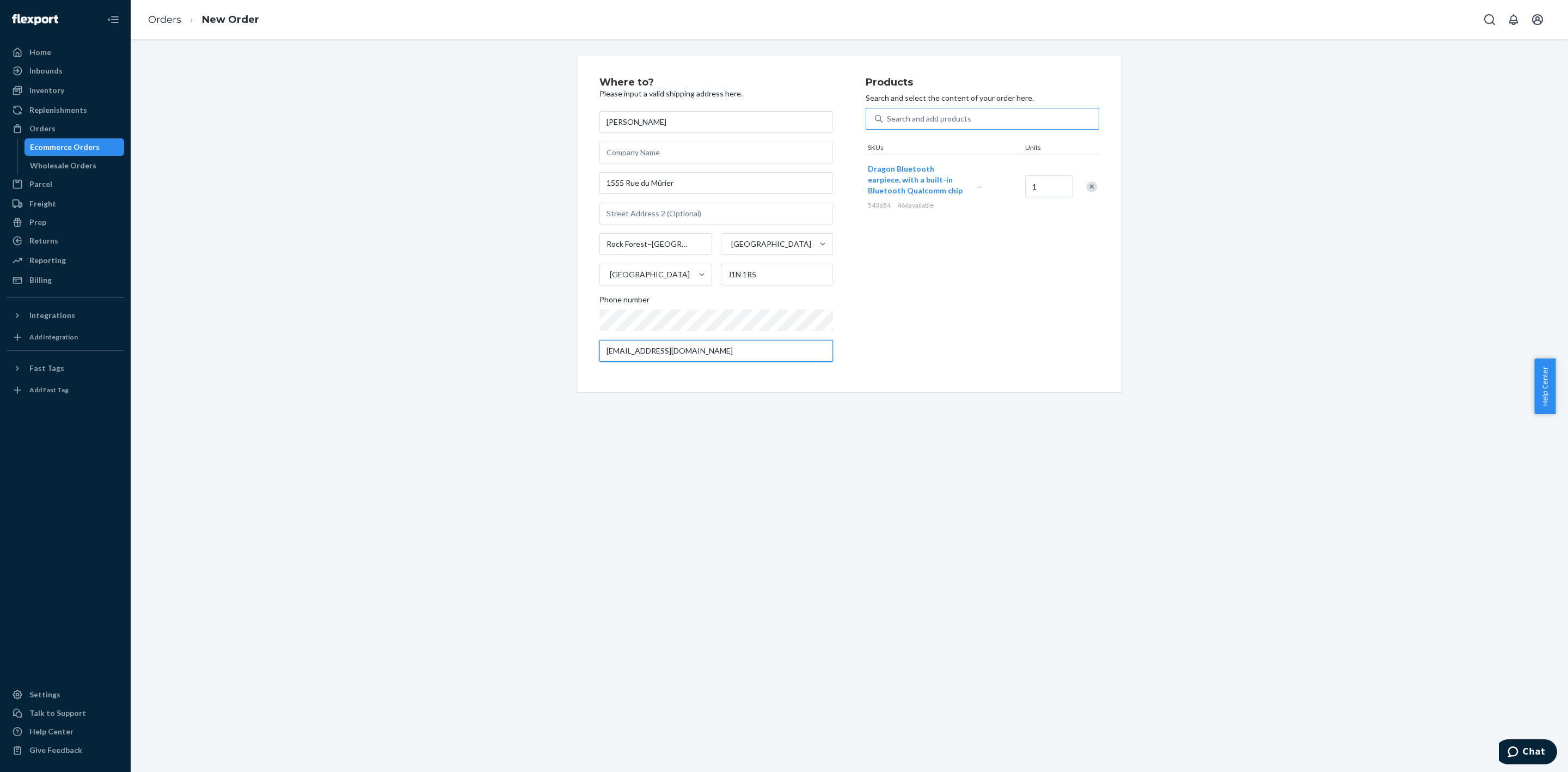
click at [696, 353] on input "[EMAIL_ADDRESS][DOMAIN_NAME]" at bounding box center [716, 351] width 234 height 22
click at [701, 350] on input "[EMAIL_ADDRESS][DOMAIN_NAME]" at bounding box center [716, 351] width 234 height 22
paste input "[EMAIL_ADDRESS][DOMAIN_NAME]"
click at [701, 350] on input "[EMAIL_ADDRESS][DOMAIN_NAME] [EMAIL_ADDRESS][DOMAIN_NAME]" at bounding box center [716, 351] width 234 height 22
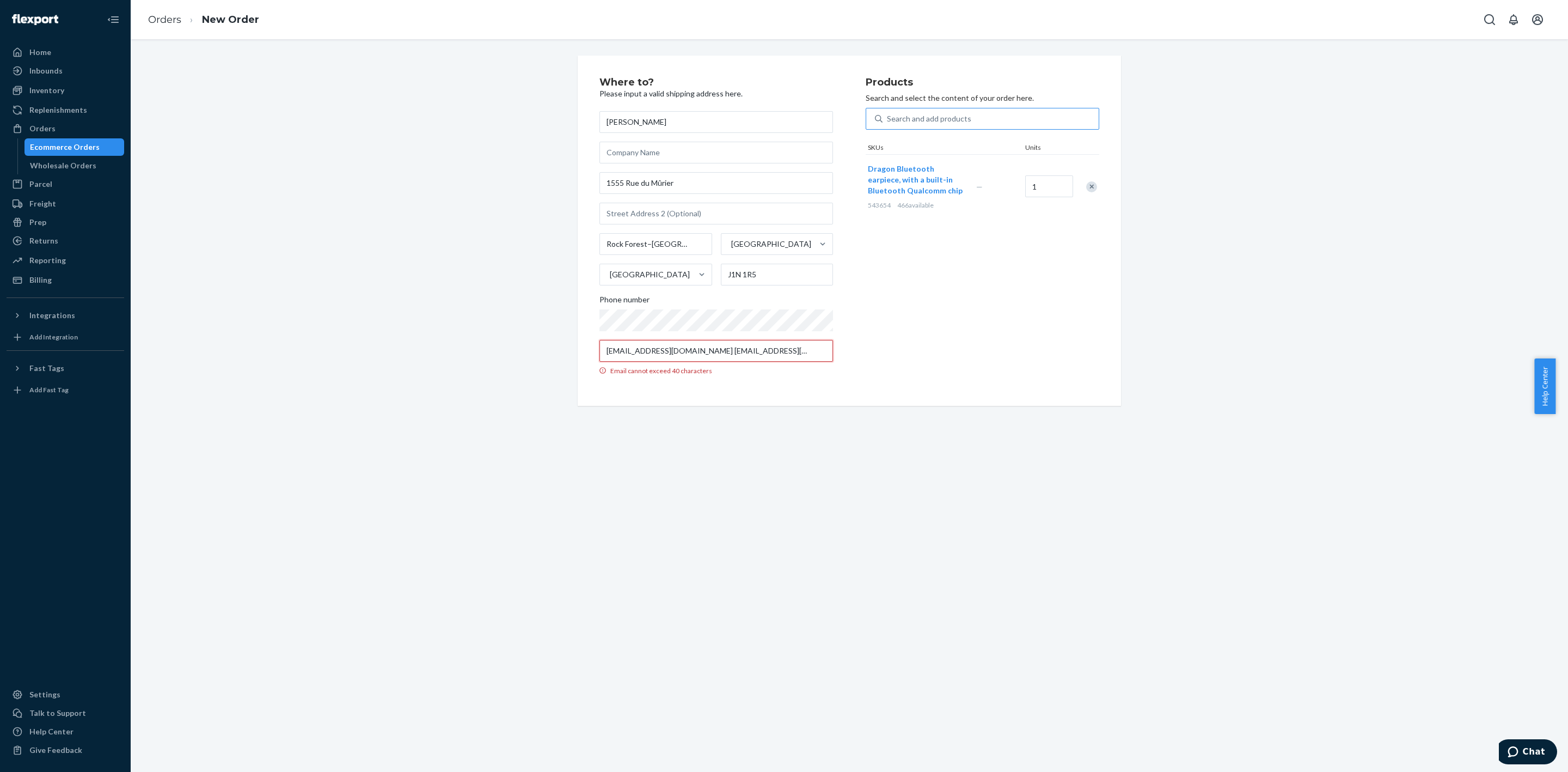
click at [701, 350] on input "[EMAIL_ADDRESS][DOMAIN_NAME] [EMAIL_ADDRESS][DOMAIN_NAME]" at bounding box center [716, 351] width 234 height 22
paste input "text"
type input "[EMAIL_ADDRESS][DOMAIN_NAME]"
click at [702, 348] on input "[EMAIL_ADDRESS][DOMAIN_NAME]" at bounding box center [716, 351] width 234 height 22
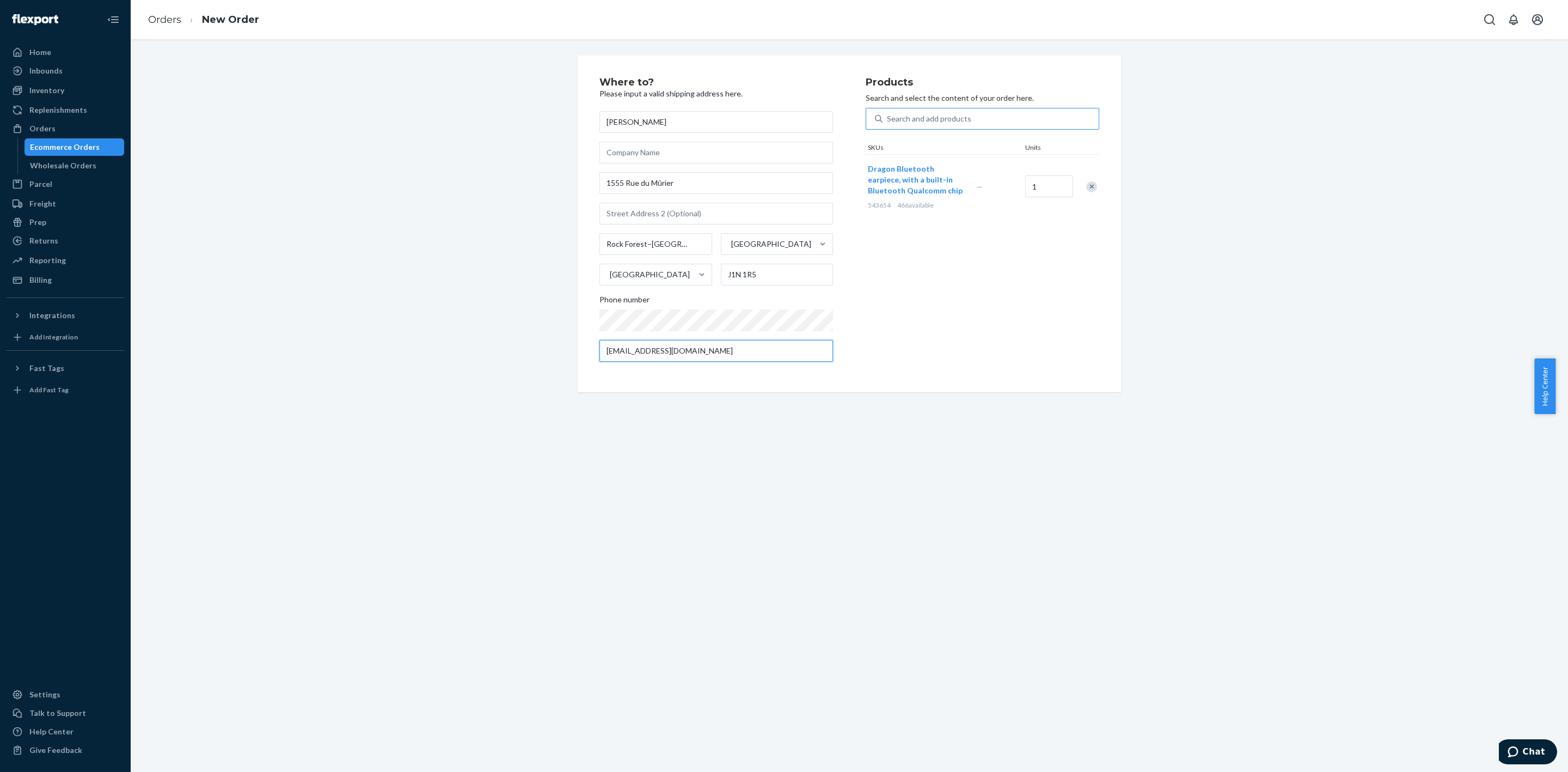
click at [702, 348] on input "[EMAIL_ADDRESS][DOMAIN_NAME]" at bounding box center [716, 351] width 234 height 22
click at [1087, 187] on div "Remove Item" at bounding box center [1091, 186] width 11 height 11
click at [961, 119] on div "Search and add products" at bounding box center [929, 118] width 84 height 11
click at [888, 119] on input "Search and add products" at bounding box center [887, 118] width 1 height 11
type input "DRA"
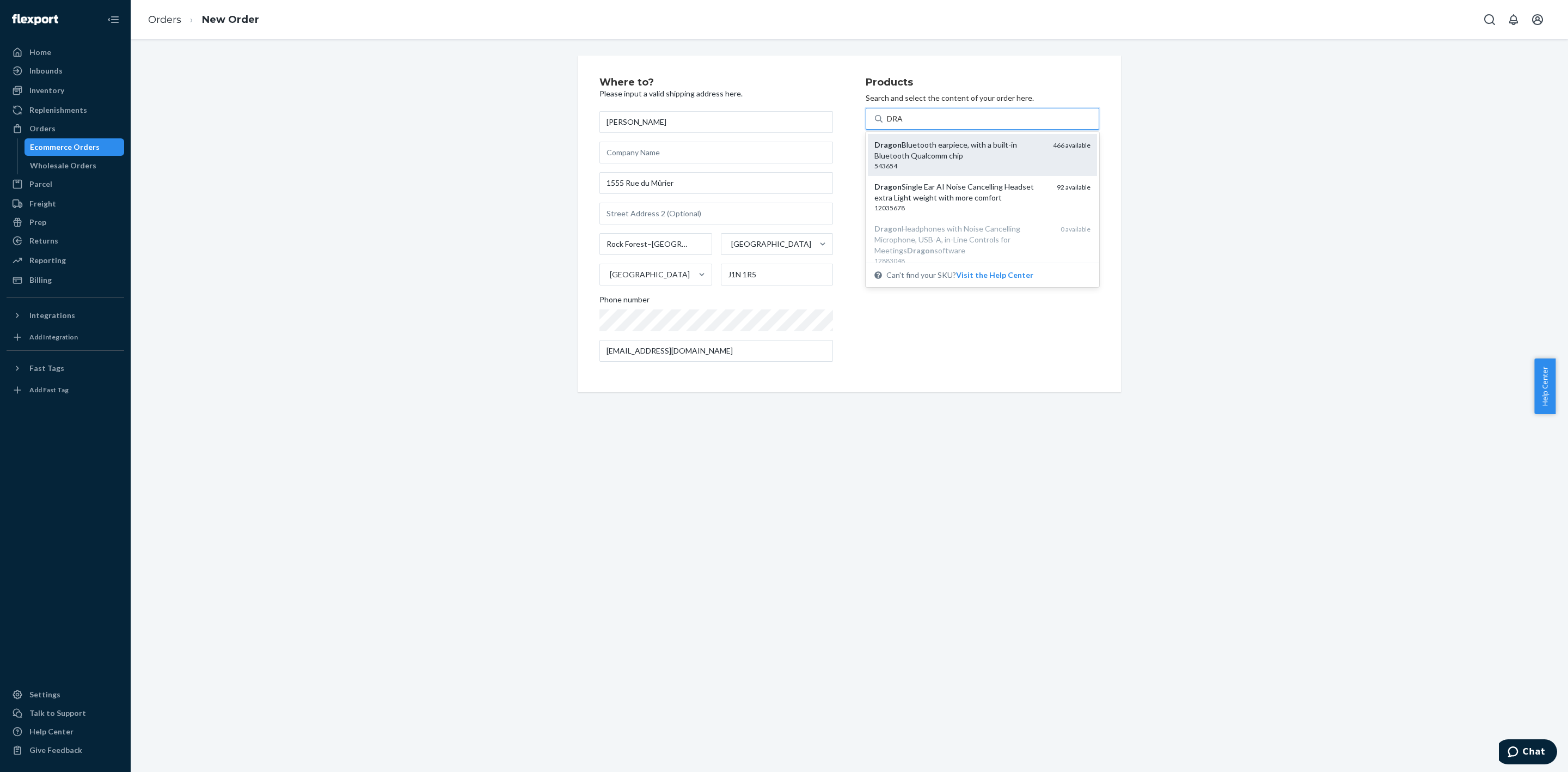
click at [899, 155] on div "Dragon Bluetooth earpiece, with a built-in Bluetooth Qualcomm chip" at bounding box center [959, 150] width 170 height 22
click at [899, 125] on input "DRA" at bounding box center [895, 118] width 17 height 11
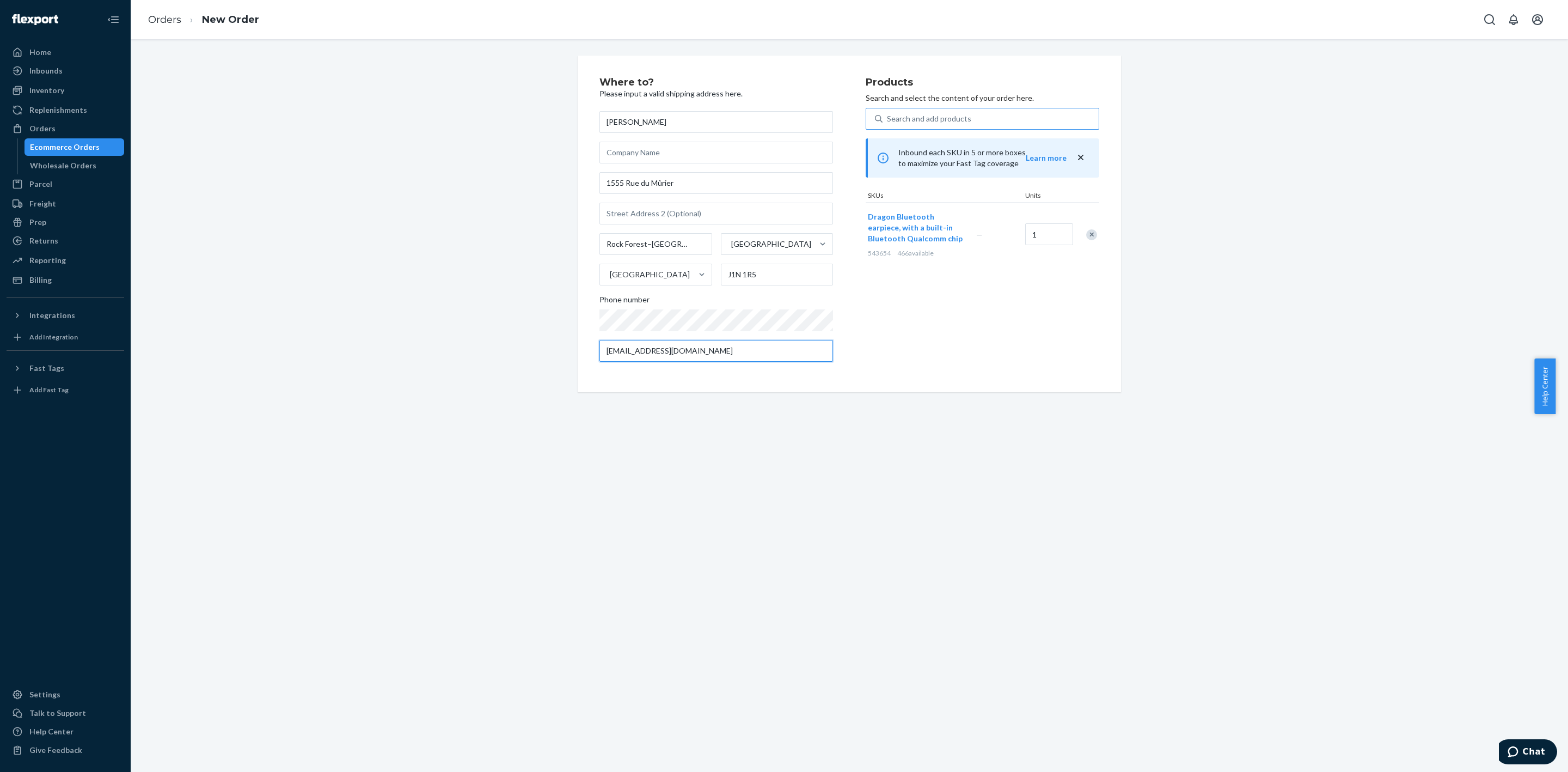
click at [745, 360] on input "[EMAIL_ADDRESS][DOMAIN_NAME]" at bounding box center [716, 351] width 234 height 22
click at [959, 329] on div "Products Search and select the content of your order here. Search and add produ…" at bounding box center [983, 224] width 234 height 293
click at [1497, 448] on div "Where to? Please input a valid shipping address here. [PERSON_NAME] [STREET_ADD…" at bounding box center [849, 405] width 1438 height 733
click at [551, 146] on div "Where to? Please input a valid shipping address here. [PERSON_NAME] [STREET_ADD…" at bounding box center [849, 224] width 1421 height 337
click at [563, 563] on div "Where to? Please input a valid shipping address here. [PERSON_NAME] [STREET_ADD…" at bounding box center [849, 405] width 1438 height 733
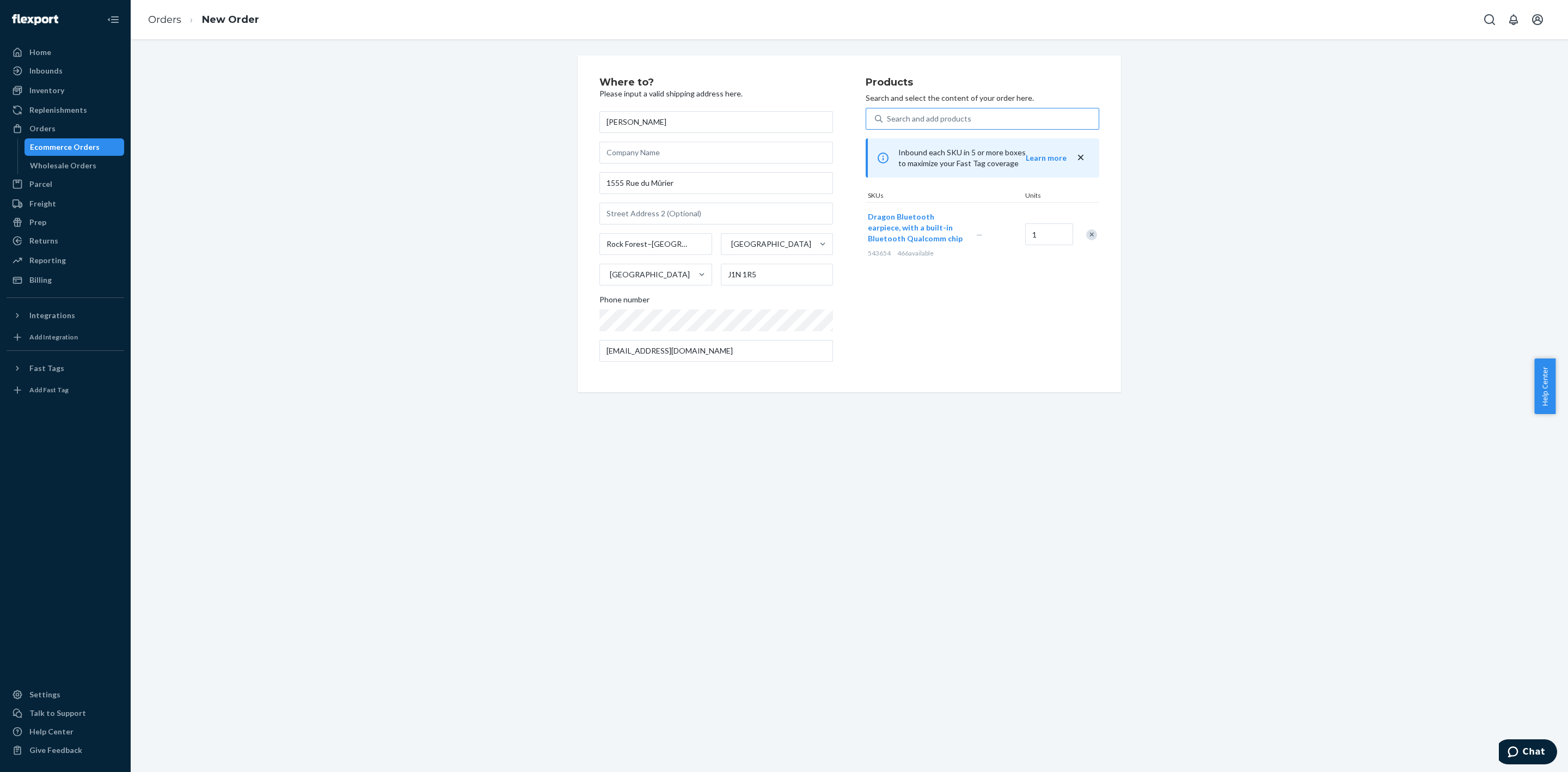
click at [1459, 555] on div "Where to? Please input a valid shipping address here. [PERSON_NAME] [STREET_ADD…" at bounding box center [849, 405] width 1438 height 733
click at [1471, 548] on div "Where to? Please input a valid shipping address here. [PERSON_NAME] [STREET_ADD…" at bounding box center [849, 405] width 1438 height 733
click at [964, 739] on div "Where to? Please input a valid shipping address here. [PERSON_NAME] [STREET_ADD…" at bounding box center [849, 405] width 1438 height 733
click at [1517, 358] on div "Where to? Please input a valid shipping address here. [PERSON_NAME] [STREET_ADD…" at bounding box center [849, 224] width 1421 height 337
